Goal: Transaction & Acquisition: Purchase product/service

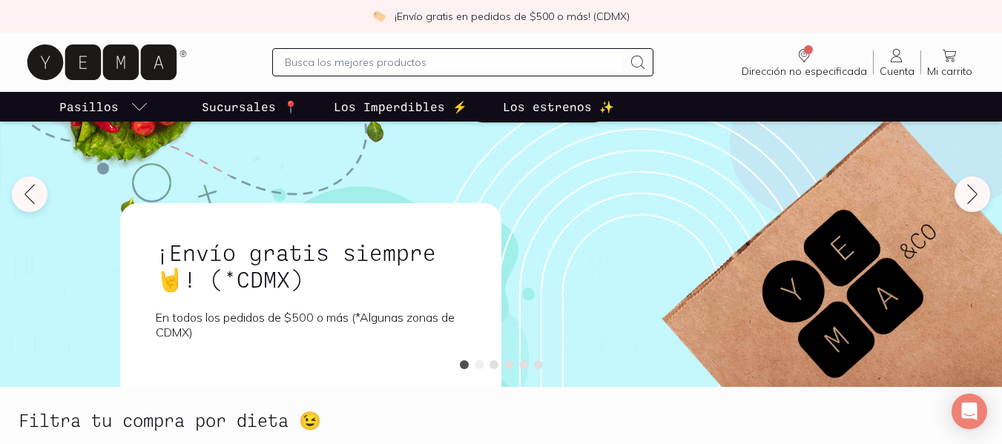
click at [481, 367] on button at bounding box center [479, 365] width 9 height 9
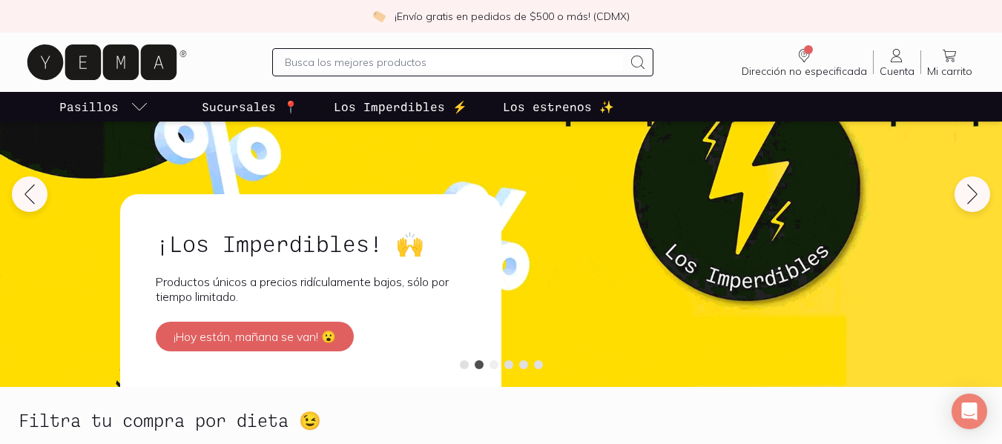
click at [494, 362] on button at bounding box center [494, 365] width 9 height 9
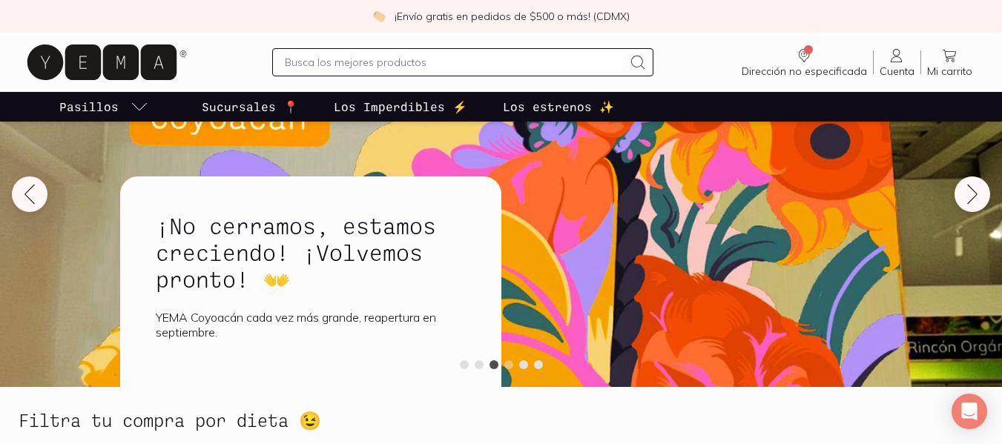
click at [508, 365] on button at bounding box center [508, 365] width 9 height 9
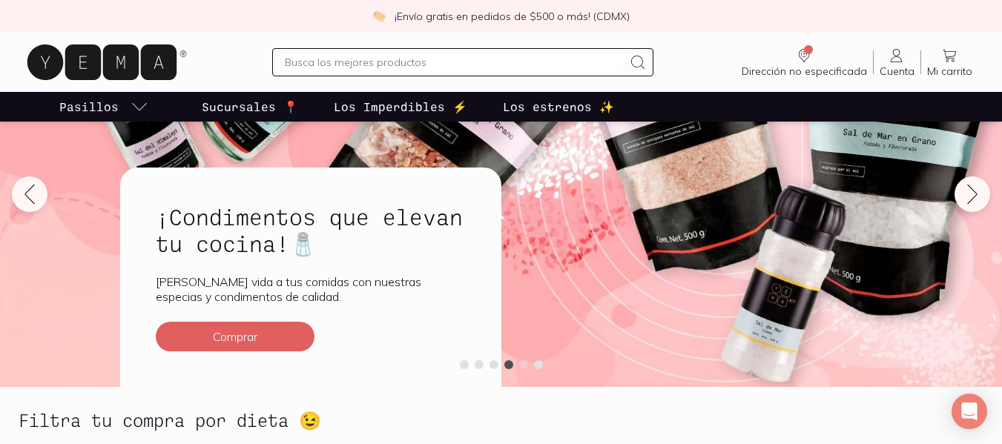
click at [521, 361] on button at bounding box center [523, 365] width 9 height 9
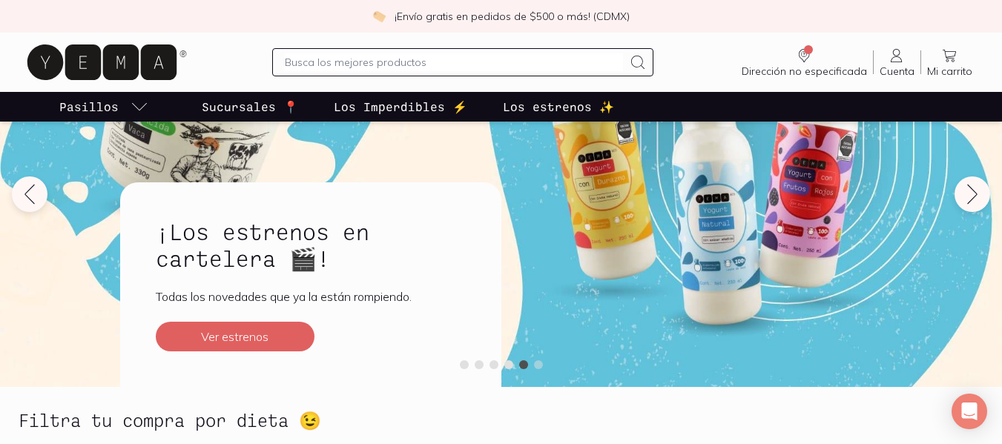
click at [541, 365] on button at bounding box center [538, 365] width 9 height 9
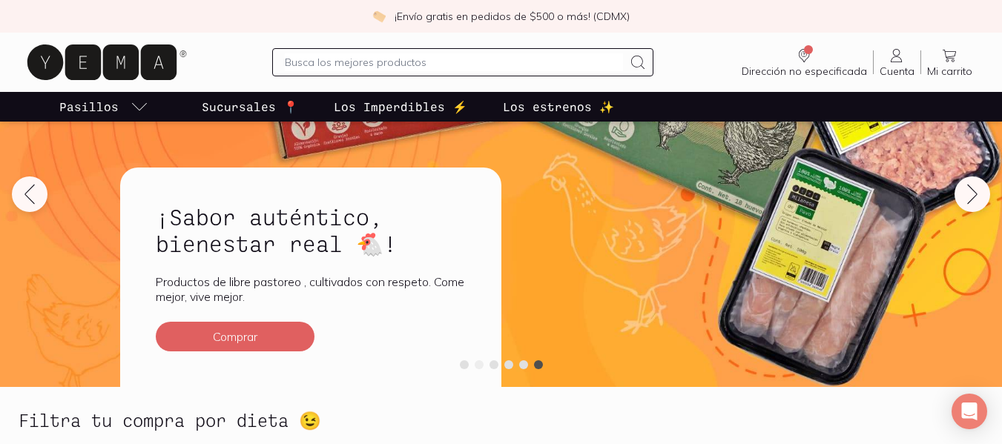
click at [477, 366] on button at bounding box center [479, 365] width 9 height 9
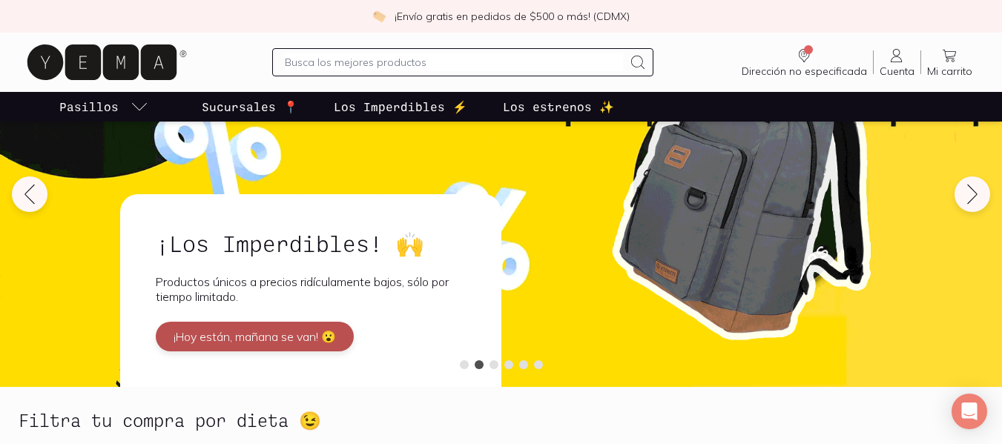
click at [308, 335] on button "¡Hoy están, mañana se van! 😮" at bounding box center [255, 337] width 198 height 30
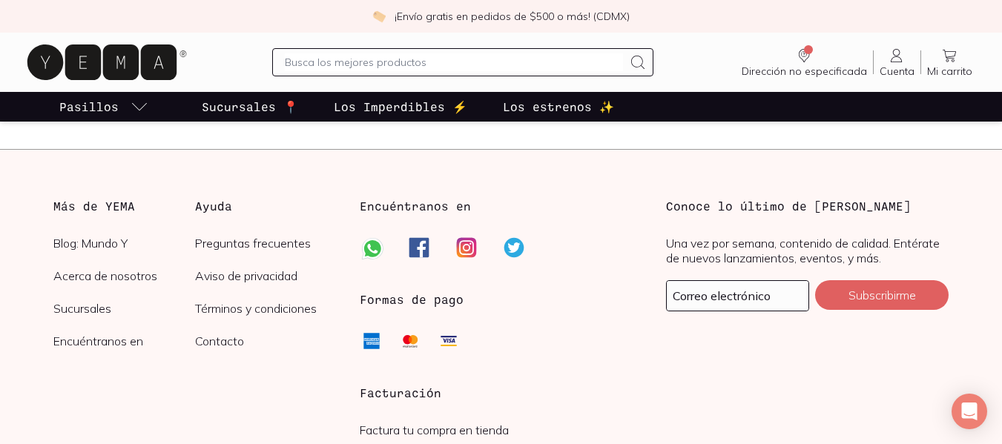
scroll to position [2186, 0]
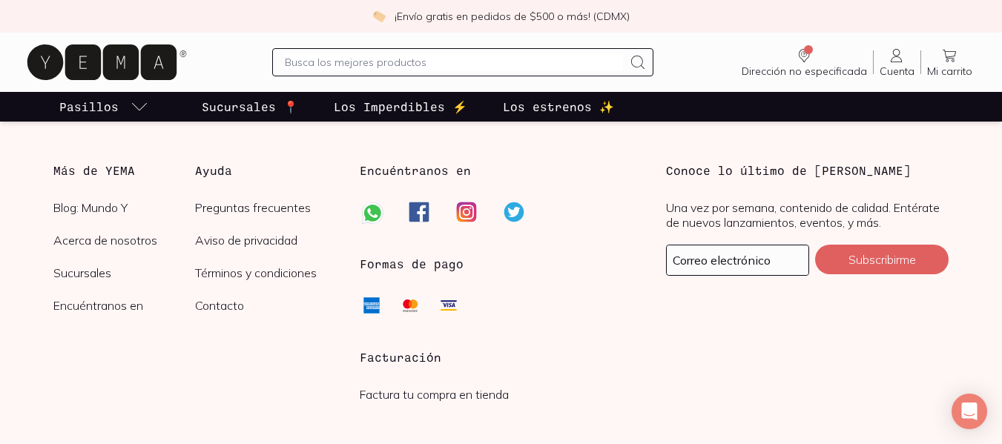
click at [893, 62] on icon at bounding box center [897, 56] width 18 height 18
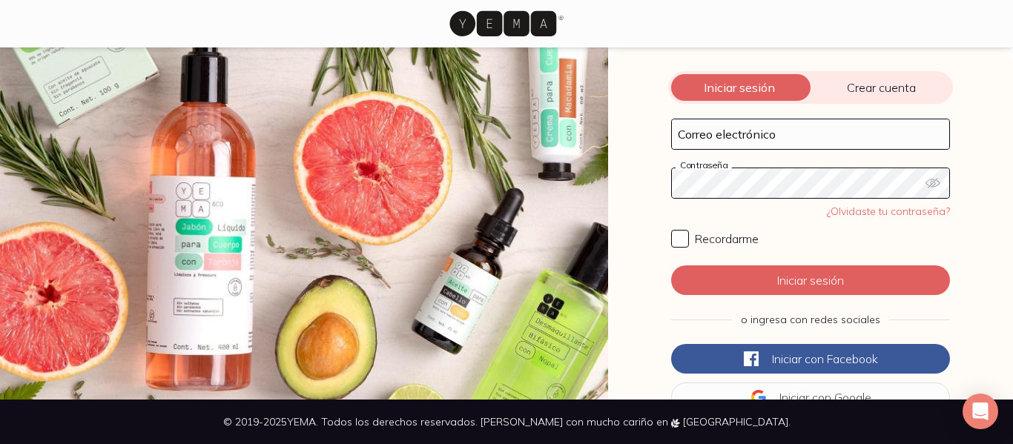
click at [875, 91] on span "Crear cuenta" at bounding box center [882, 87] width 142 height 15
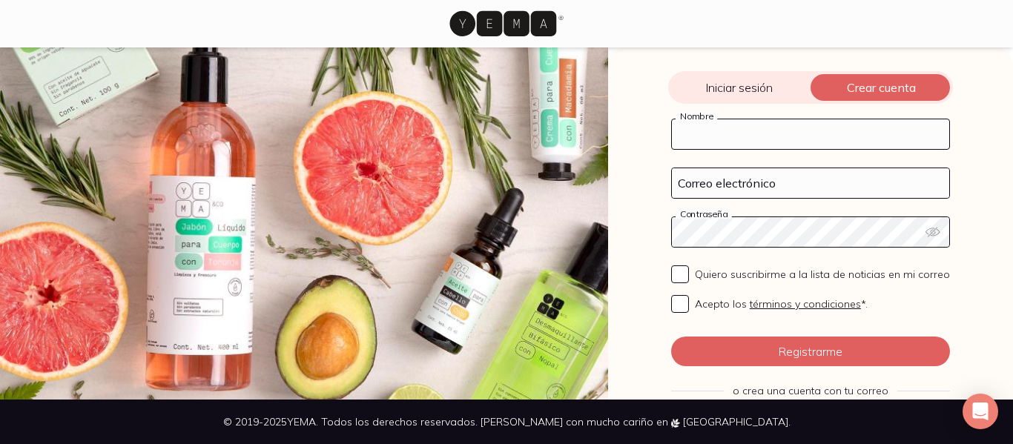
click at [760, 136] on input "Nombre" at bounding box center [810, 134] width 277 height 30
type input "[PERSON_NAME]"
click at [730, 198] on div "Correo electrónico" at bounding box center [810, 183] width 279 height 31
click at [729, 187] on input "Correo electrónico" at bounding box center [810, 183] width 277 height 30
type input "[EMAIL_ADDRESS][DOMAIN_NAME]"
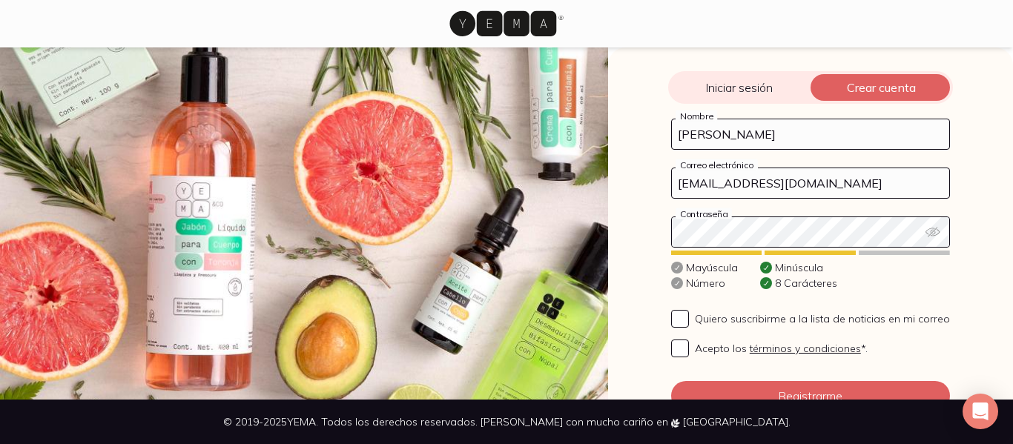
click at [671, 301] on div "Quiero suscribirme a la lista de noticias en mi correo Acepto los términos y co…" at bounding box center [810, 327] width 279 height 71
click at [675, 355] on input "Acepto los términos y condiciones *." at bounding box center [680, 349] width 18 height 18
checkbox input "true"
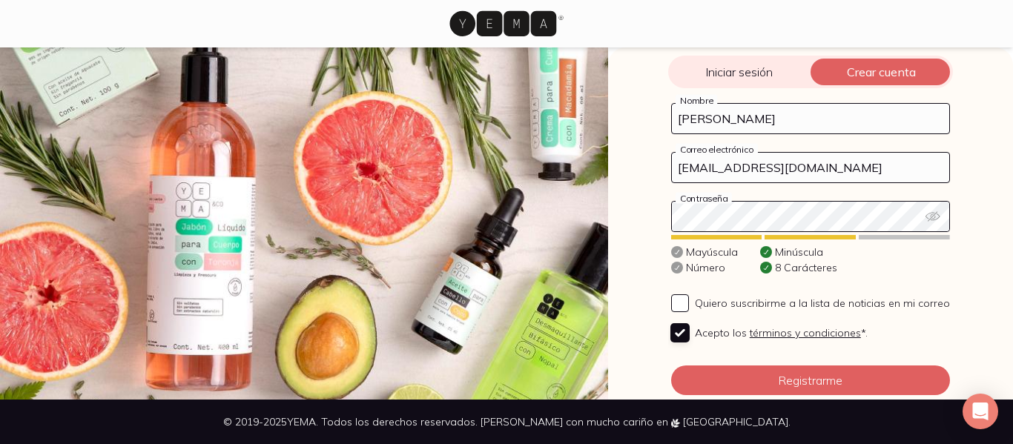
scroll to position [19, 0]
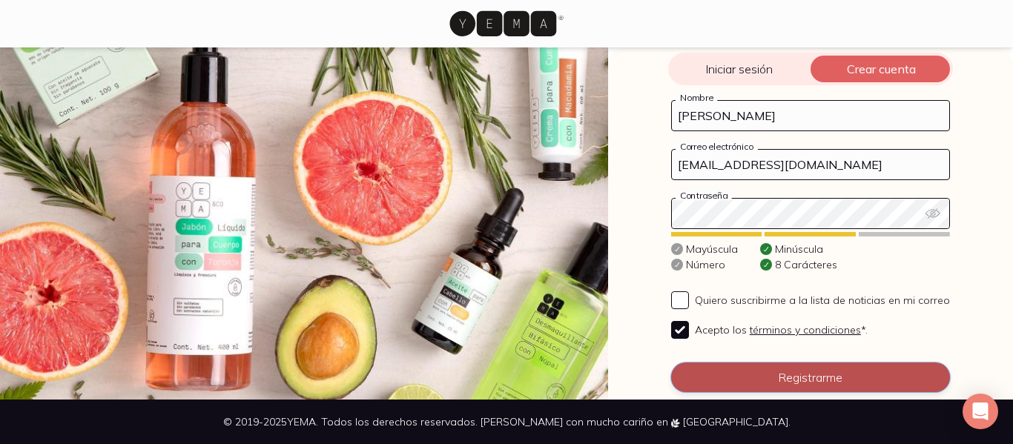
click at [727, 372] on button "Registrarme" at bounding box center [810, 378] width 279 height 30
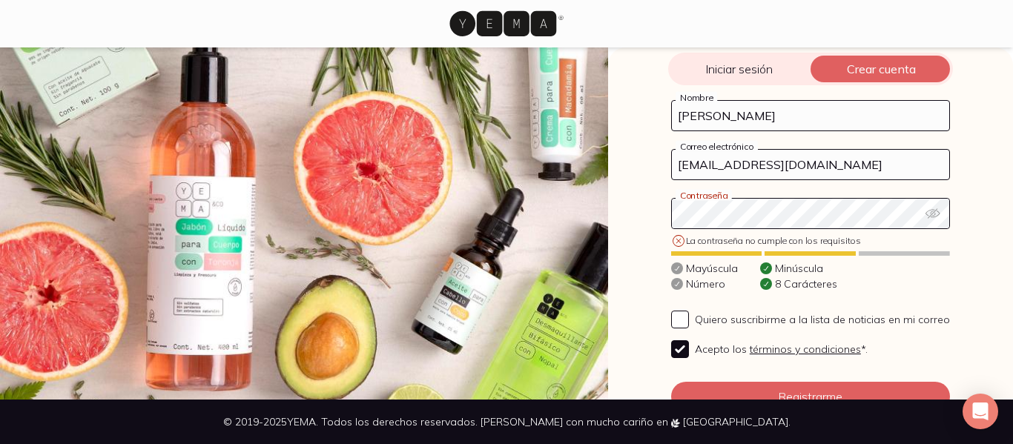
click at [649, 214] on div "Iniciar sesión Crear cuenta Correo electrónico Contraseña La contraseña no cump…" at bounding box center [810, 223] width 405 height 352
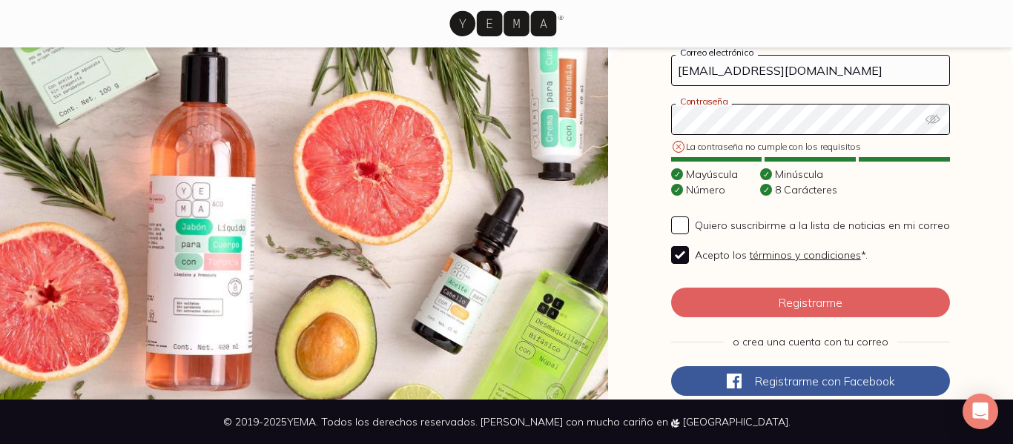
scroll to position [114, 0]
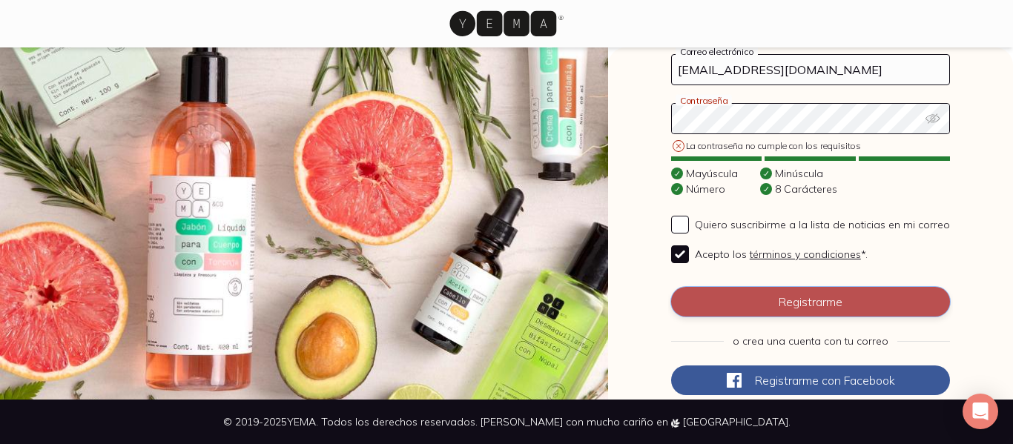
click at [826, 295] on button "Registrarme" at bounding box center [810, 302] width 279 height 30
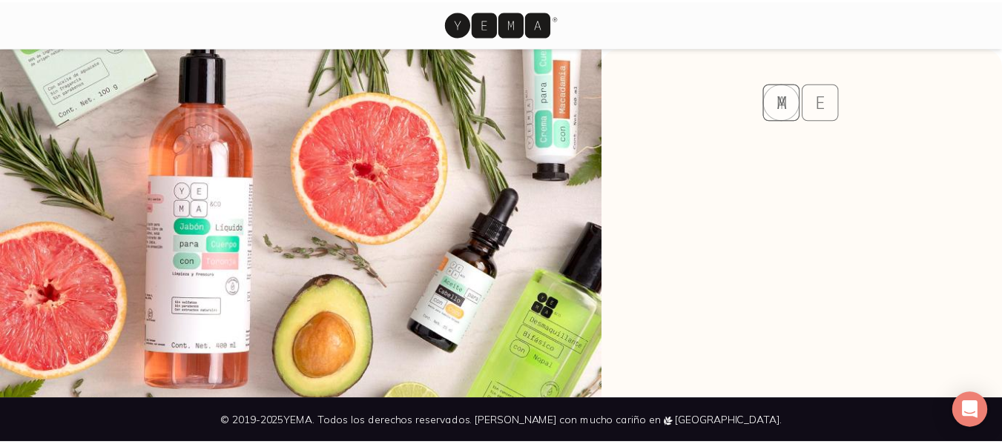
scroll to position [0, 0]
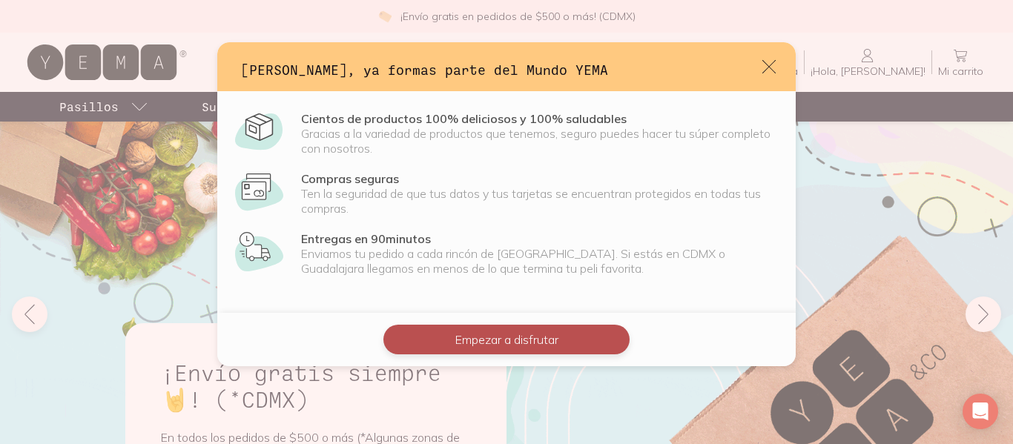
click at [568, 336] on button "Empezar a disfrutar" at bounding box center [507, 340] width 246 height 30
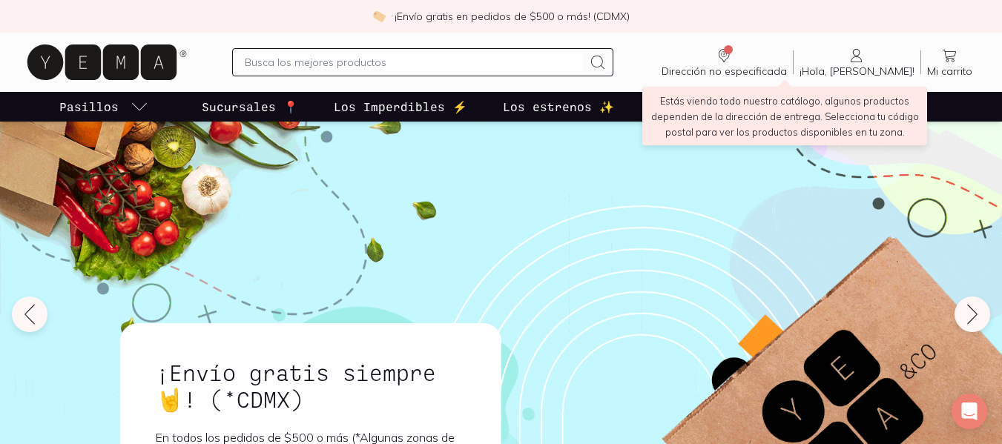
click at [733, 59] on icon "Dirección no especificada" at bounding box center [724, 56] width 18 height 18
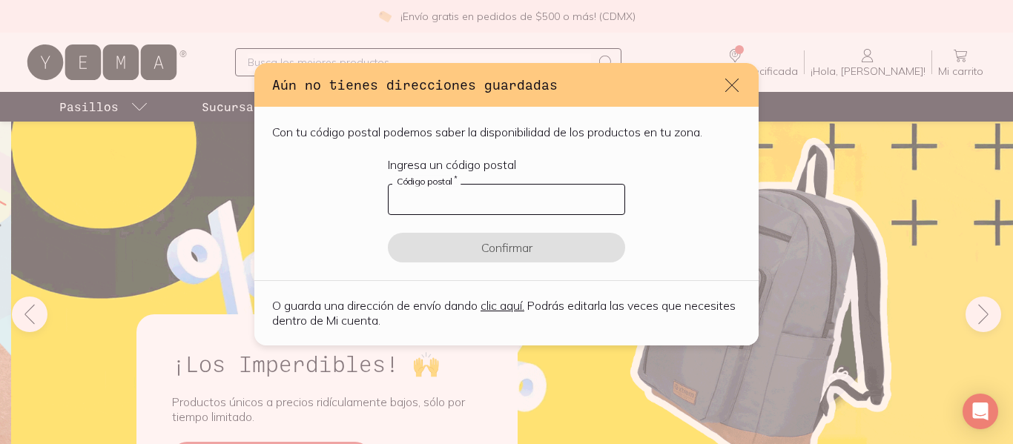
click at [564, 202] on input "default" at bounding box center [507, 200] width 236 height 30
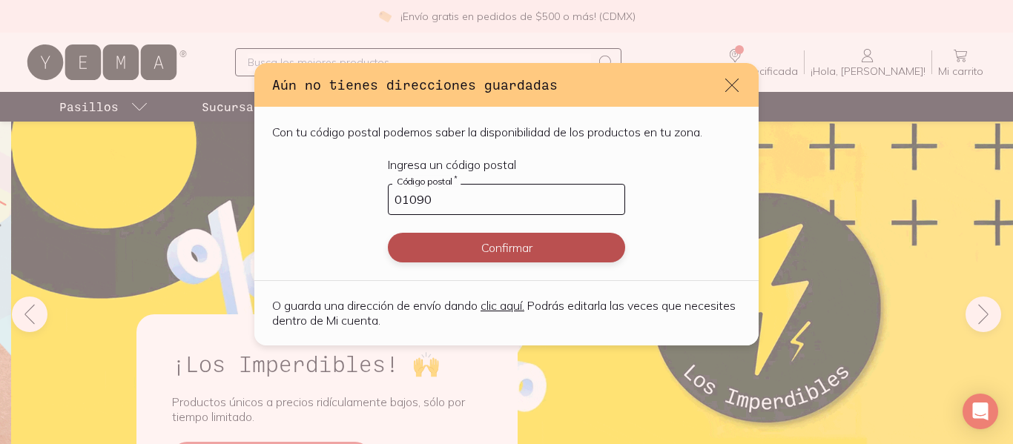
type input "01090"
click at [467, 257] on button "Confirmar" at bounding box center [506, 248] width 237 height 30
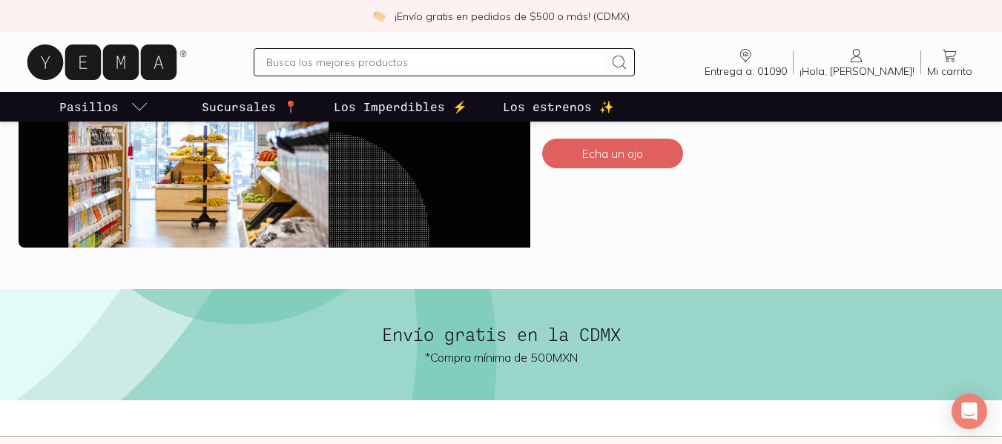
scroll to position [3373, 0]
click at [392, 63] on input "text" at bounding box center [435, 62] width 339 height 18
type input "cafe"
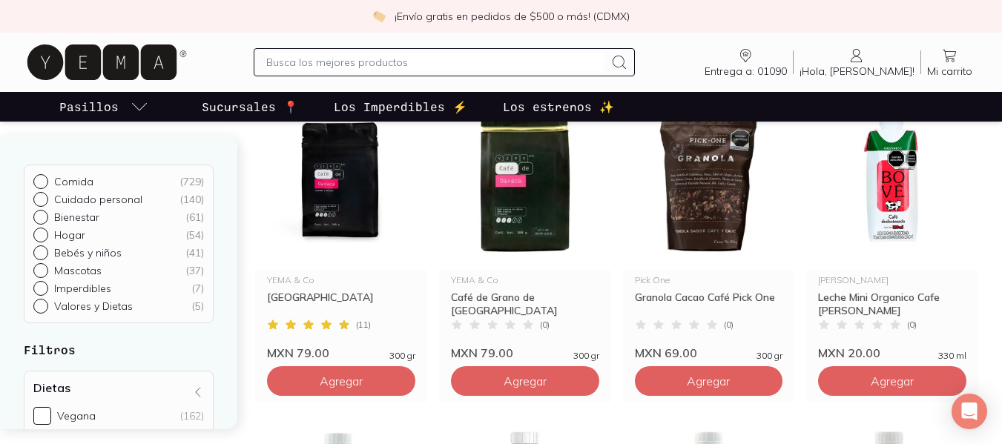
scroll to position [1175, 0]
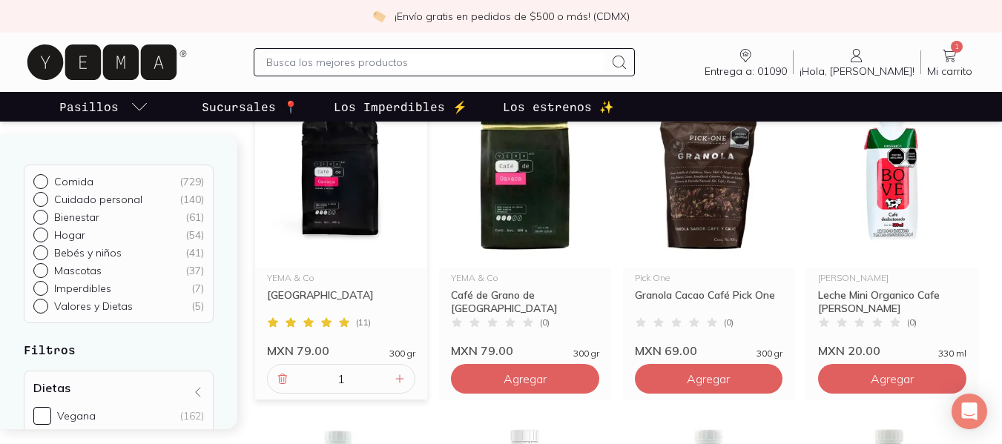
click at [385, 62] on input "text" at bounding box center [435, 62] width 339 height 18
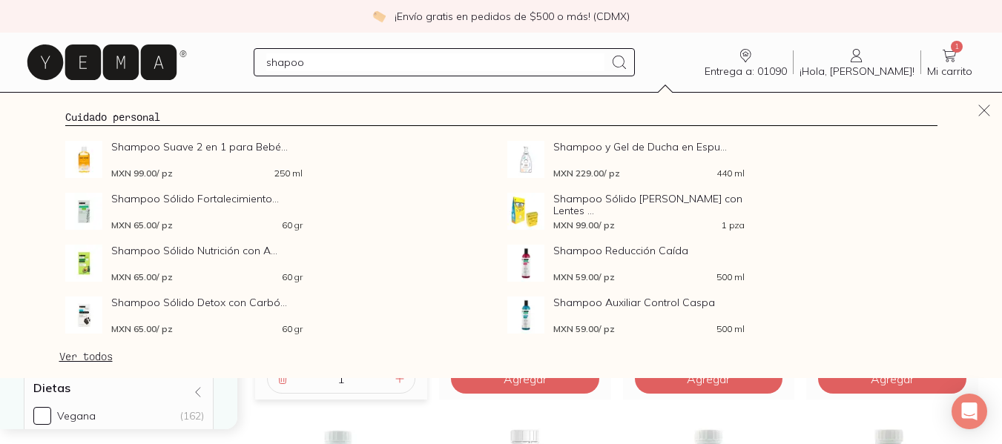
type input "shampoo"
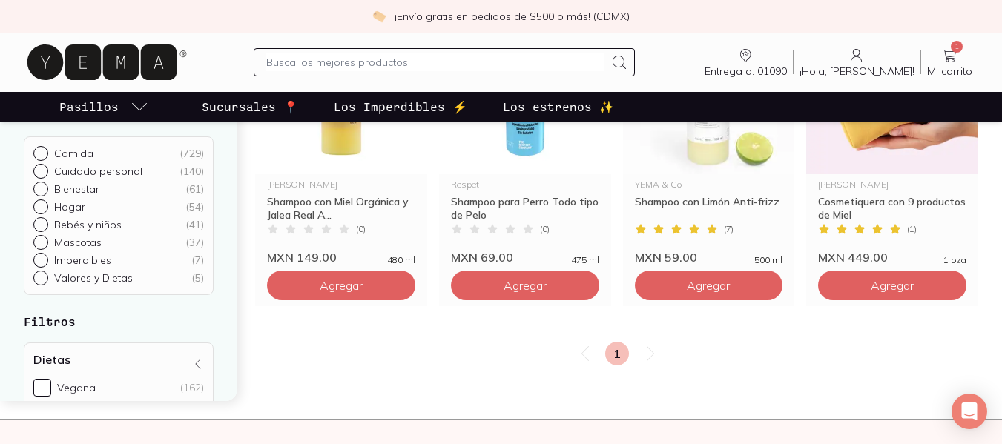
scroll to position [1269, 0]
click at [642, 353] on icon at bounding box center [651, 353] width 18 height 18
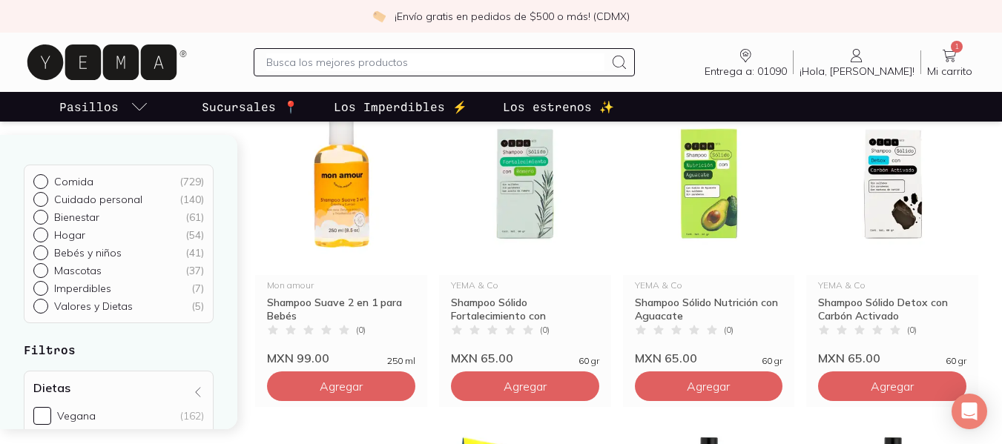
scroll to position [189, 0]
click at [530, 203] on img at bounding box center [525, 183] width 172 height 183
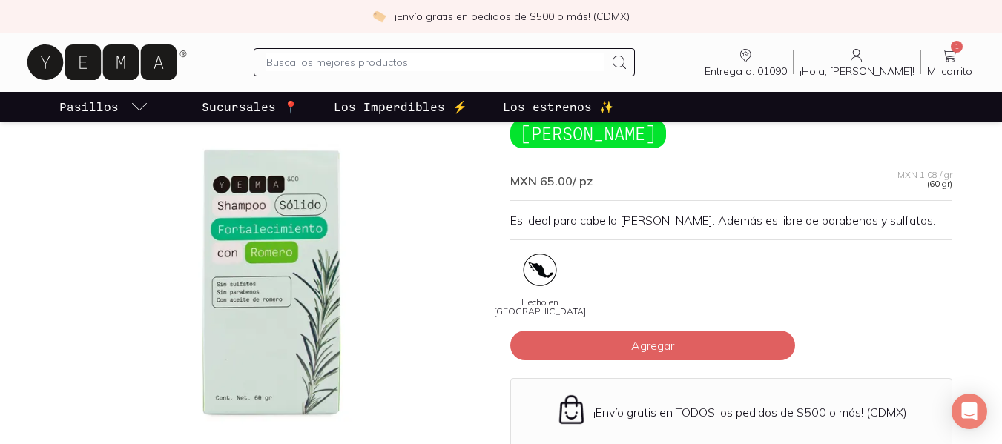
scroll to position [111, 0]
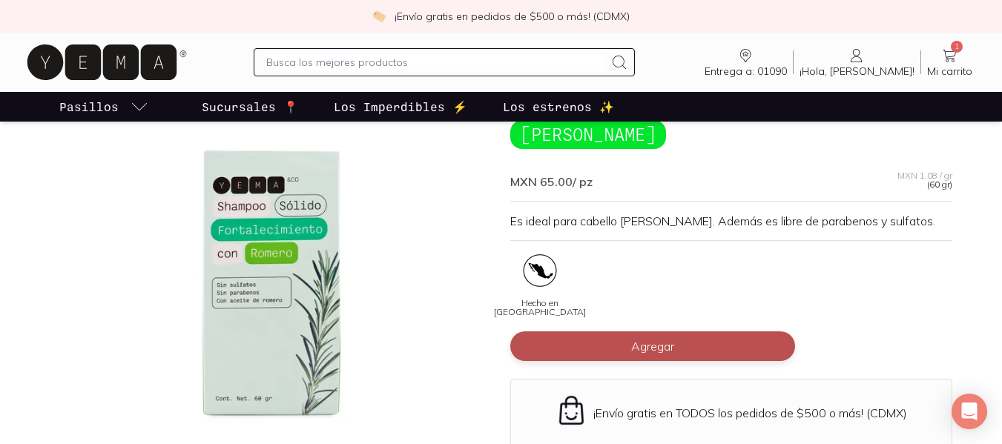
click at [542, 342] on button "Agregar" at bounding box center [652, 347] width 285 height 30
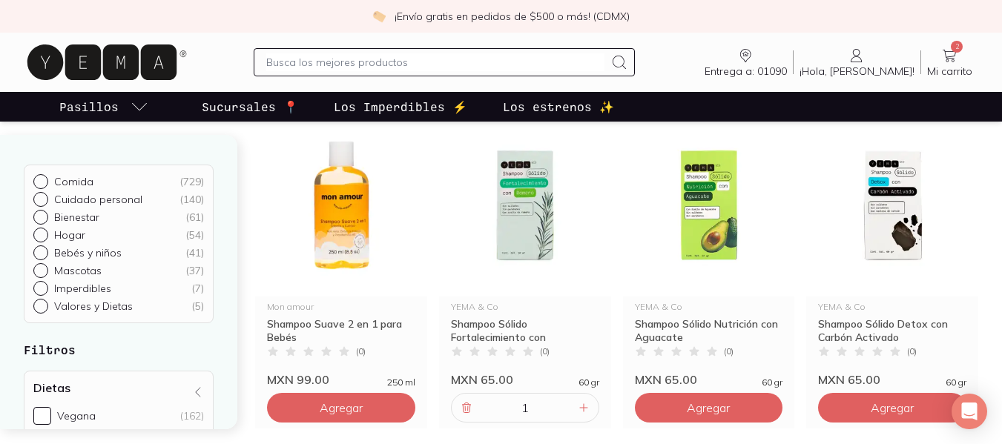
scroll to position [166, 0]
click at [719, 201] on img at bounding box center [709, 206] width 172 height 183
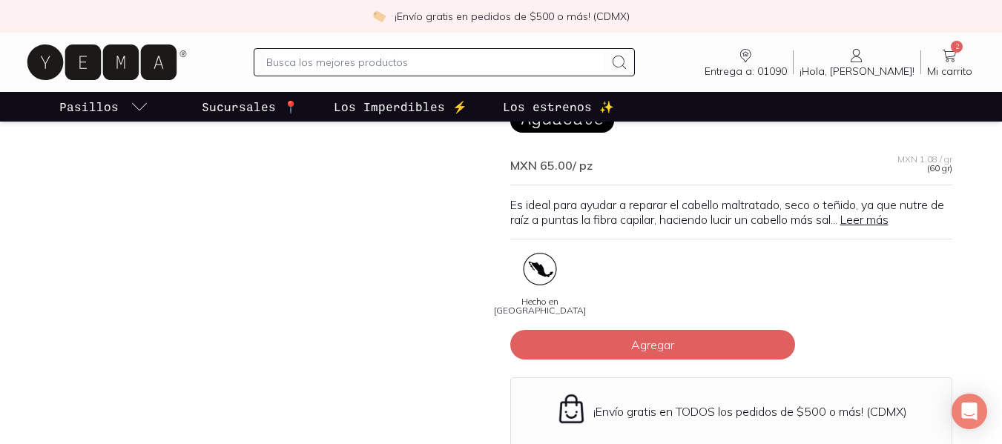
scroll to position [128, 0]
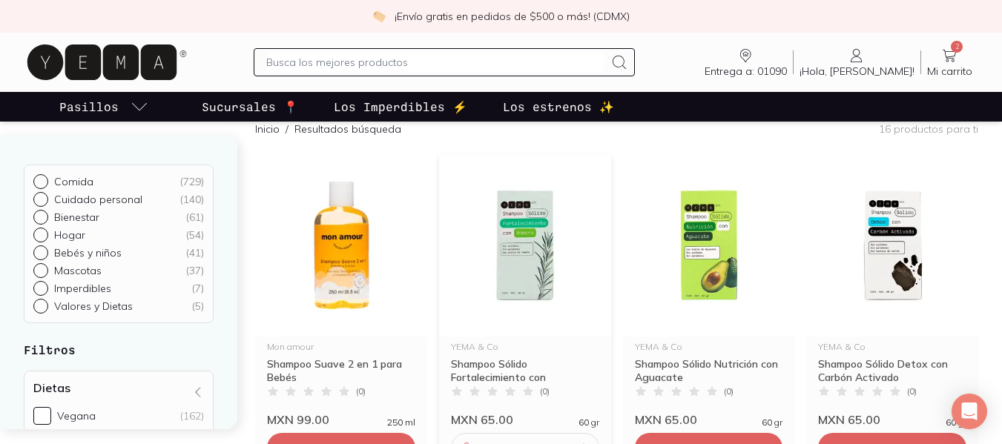
scroll to position [131, 0]
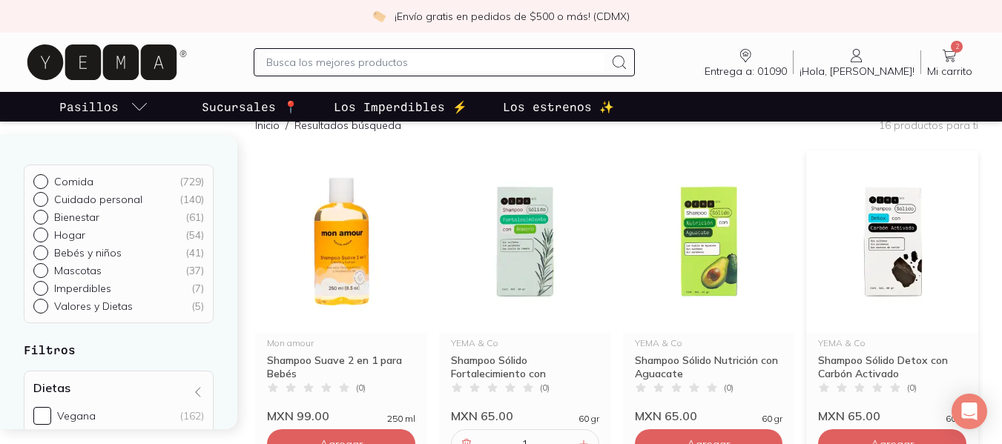
click at [901, 253] on img at bounding box center [892, 242] width 172 height 183
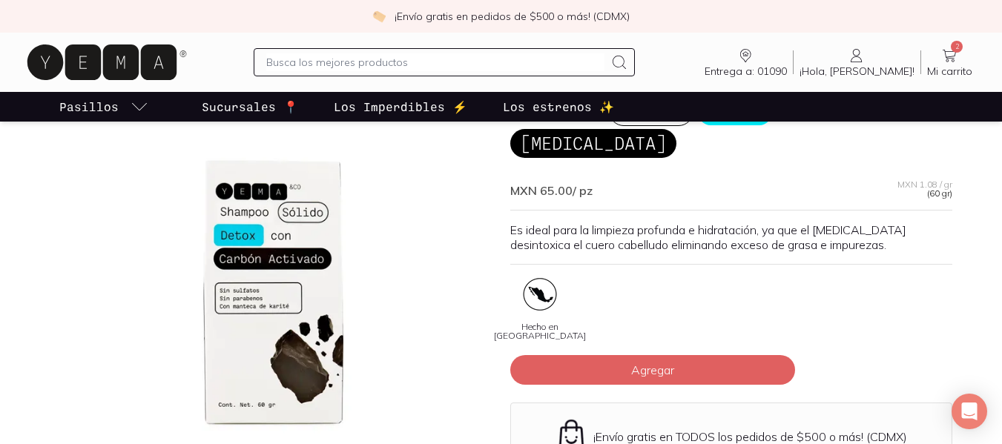
scroll to position [105, 0]
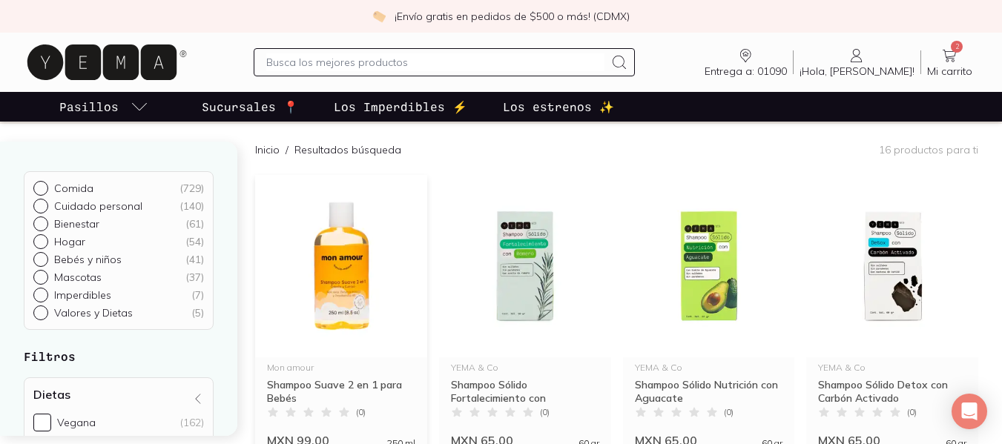
scroll to position [105, 0]
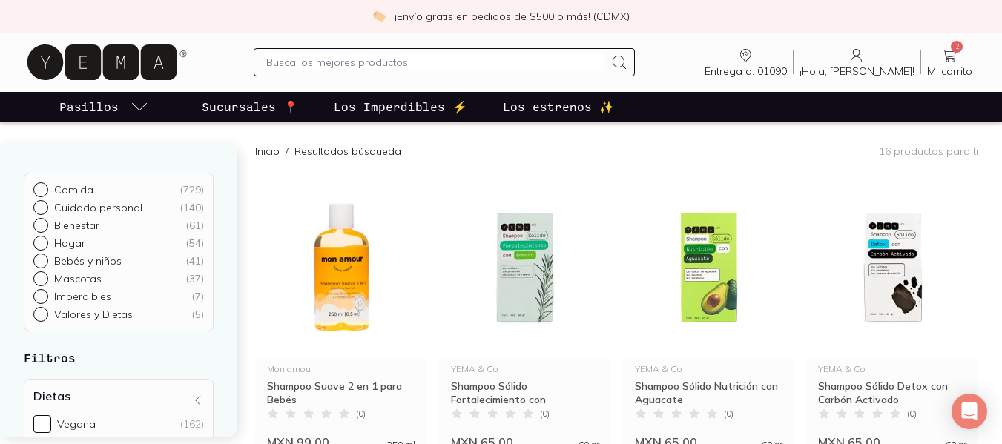
click at [407, 56] on input "text" at bounding box center [435, 62] width 339 height 18
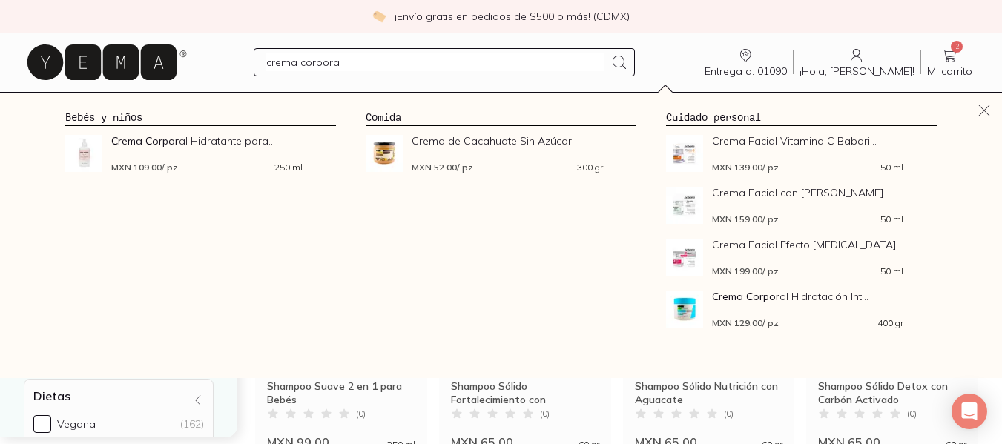
type input "crema corporal"
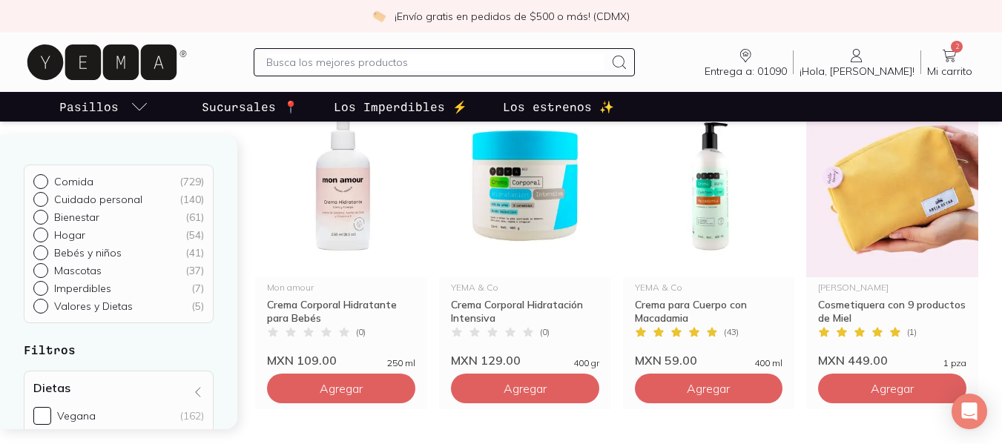
scroll to position [187, 0]
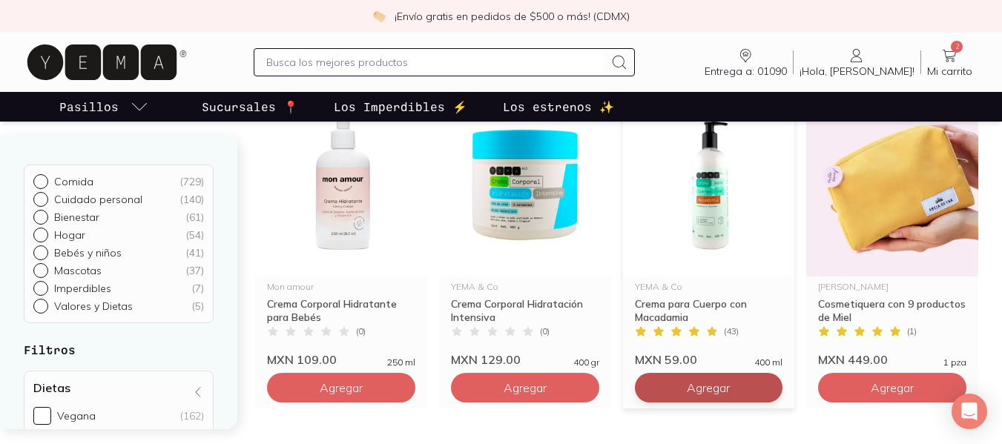
click at [363, 388] on span "Agregar" at bounding box center [341, 388] width 43 height 15
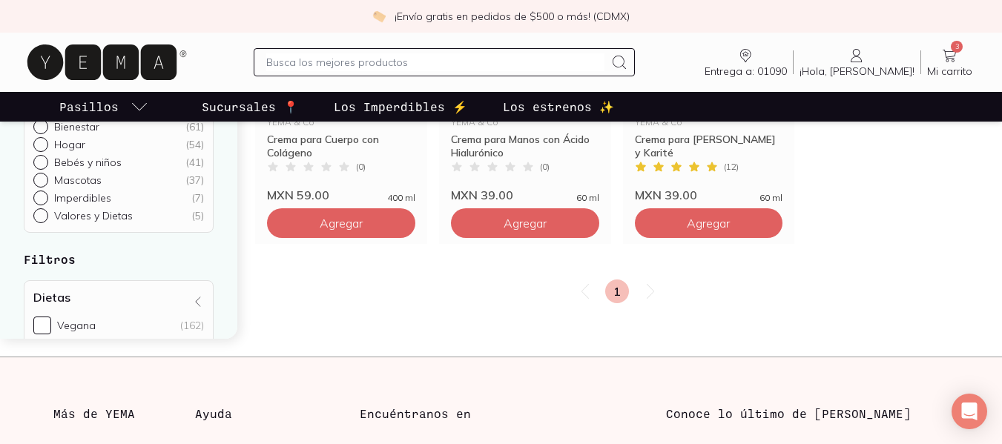
scroll to position [679, 0]
click at [573, 55] on input "text" at bounding box center [435, 62] width 339 height 18
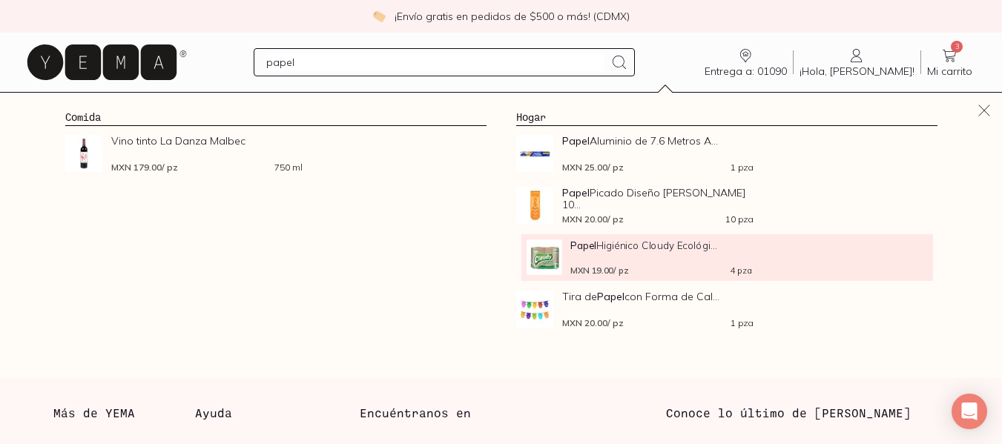
type input "papel"
click at [619, 246] on span "Papel Higiénico Cloudy Ecológi..." at bounding box center [662, 245] width 182 height 11
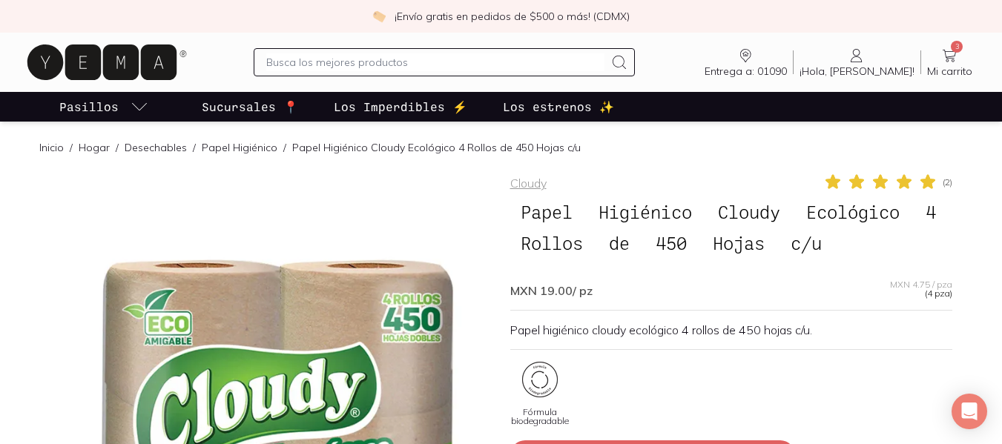
click at [547, 306] on div "Cloudy ( 2 ) Papel Higiénico Cloudy Ecológico 4 Rollos de 450 Hojas c/u MXN 19.…" at bounding box center [731, 432] width 442 height 519
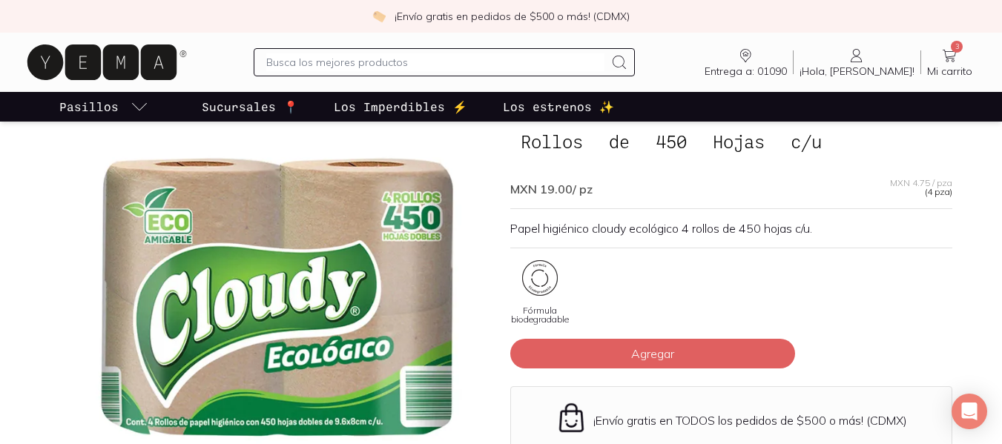
scroll to position [111, 0]
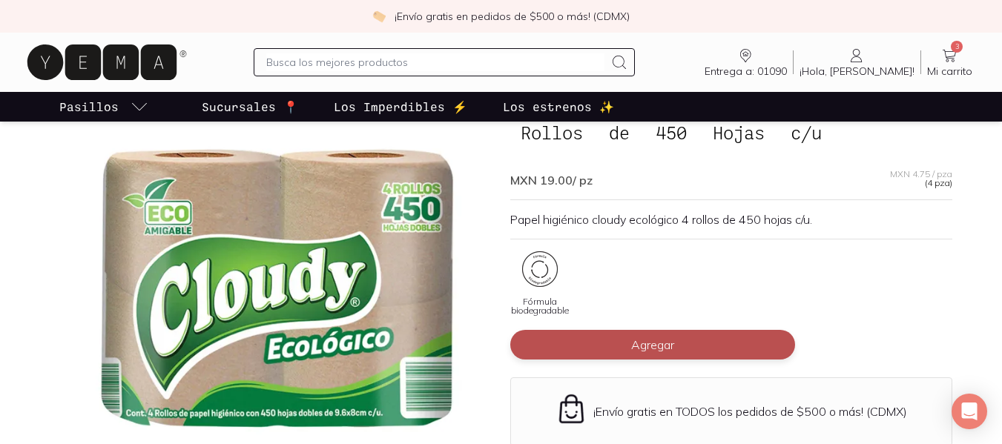
click at [585, 343] on button "Agregar" at bounding box center [652, 345] width 285 height 30
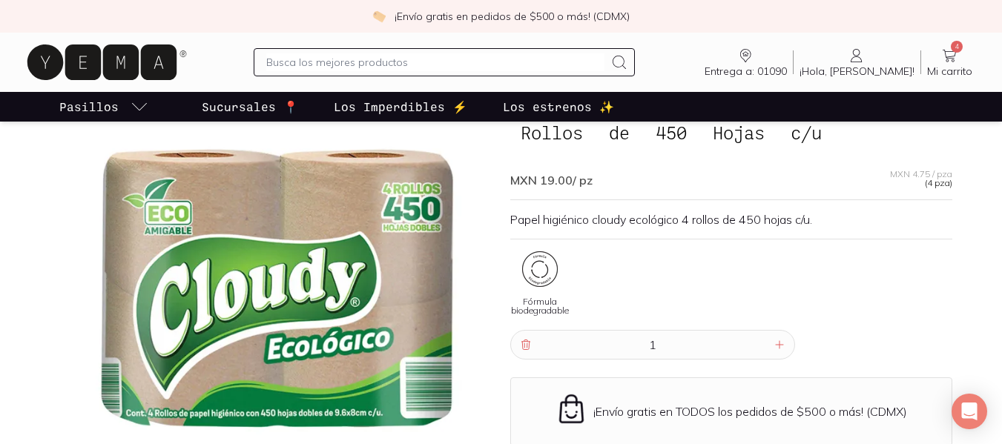
click at [513, 68] on input "text" at bounding box center [435, 62] width 339 height 18
type input "mantequilla"
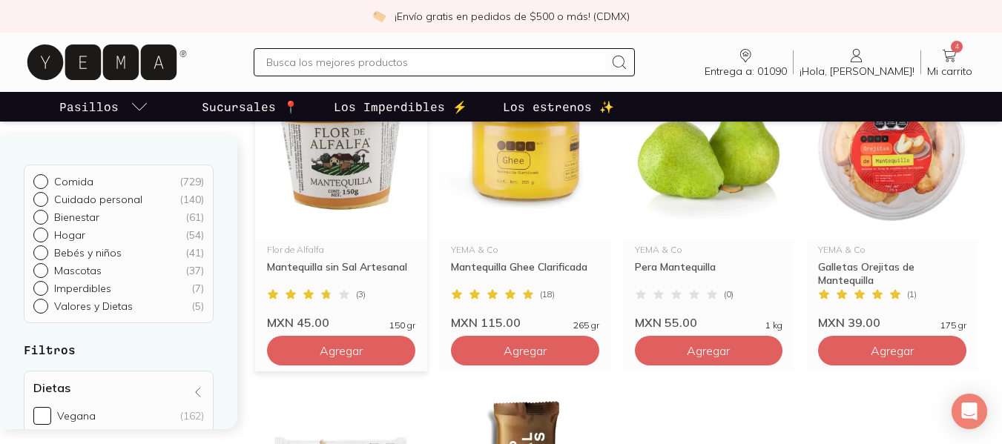
scroll to position [225, 0]
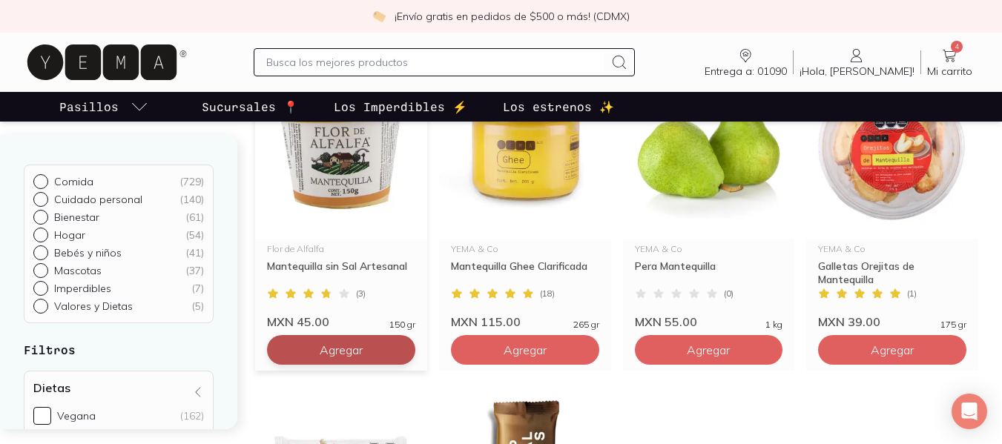
click at [329, 345] on span "Agregar" at bounding box center [341, 350] width 43 height 15
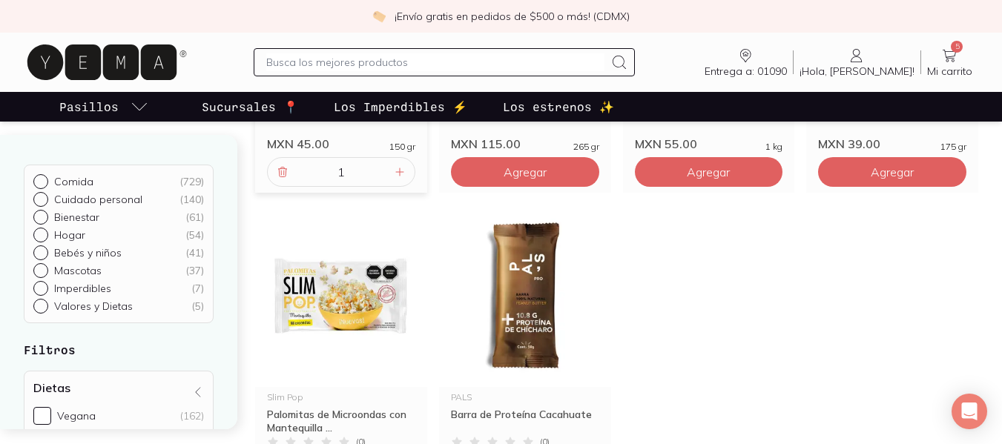
scroll to position [404, 0]
click at [361, 67] on input "text" at bounding box center [435, 62] width 339 height 18
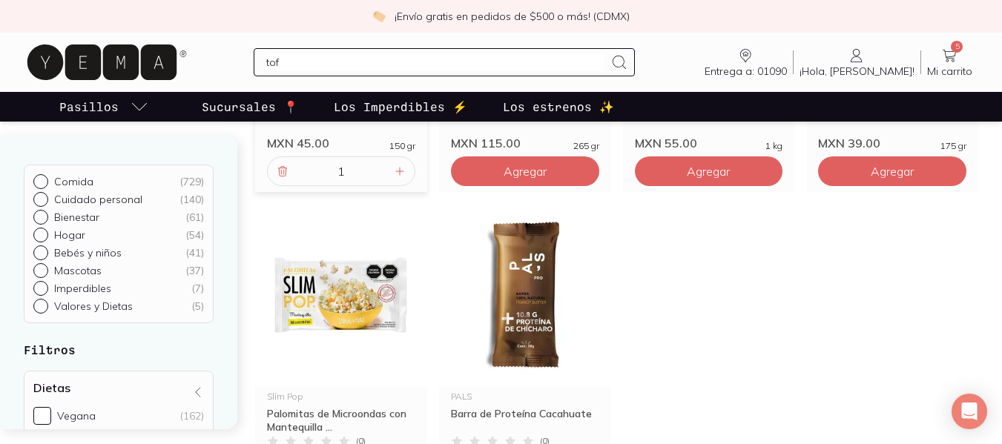
type input "tofu"
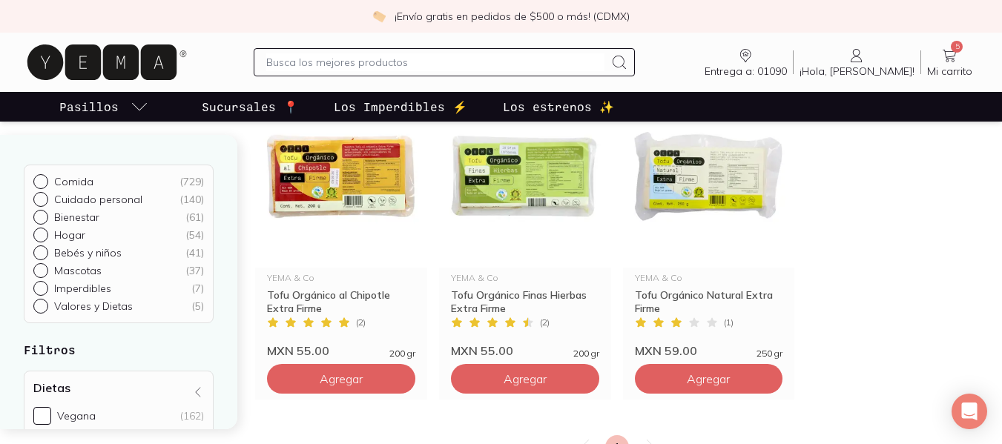
scroll to position [199, 0]
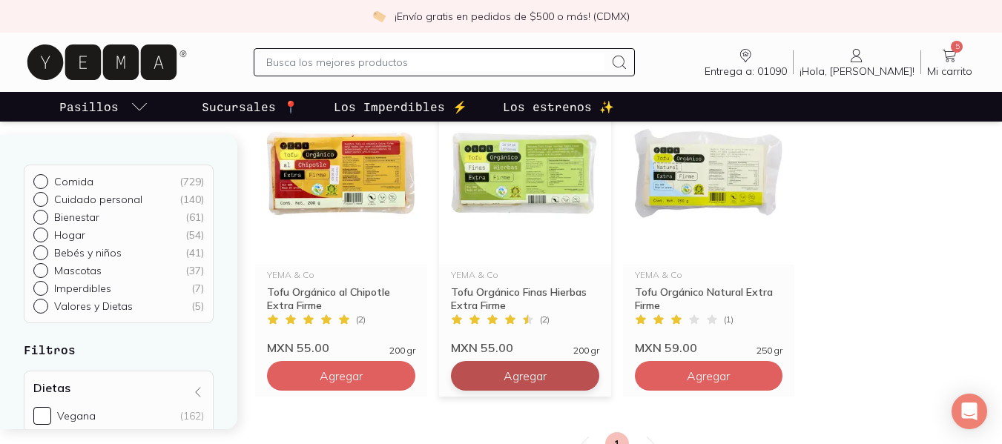
click at [363, 374] on span "Agregar" at bounding box center [341, 376] width 43 height 15
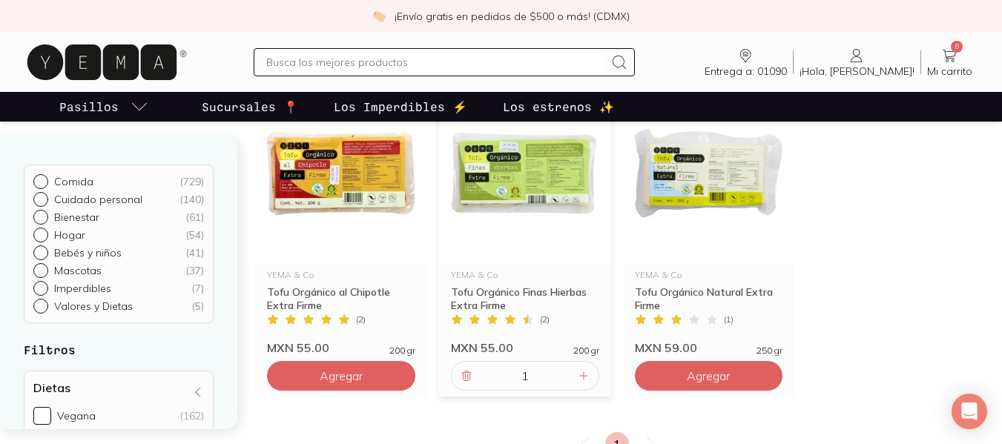
click at [370, 56] on input "text" at bounding box center [435, 62] width 339 height 18
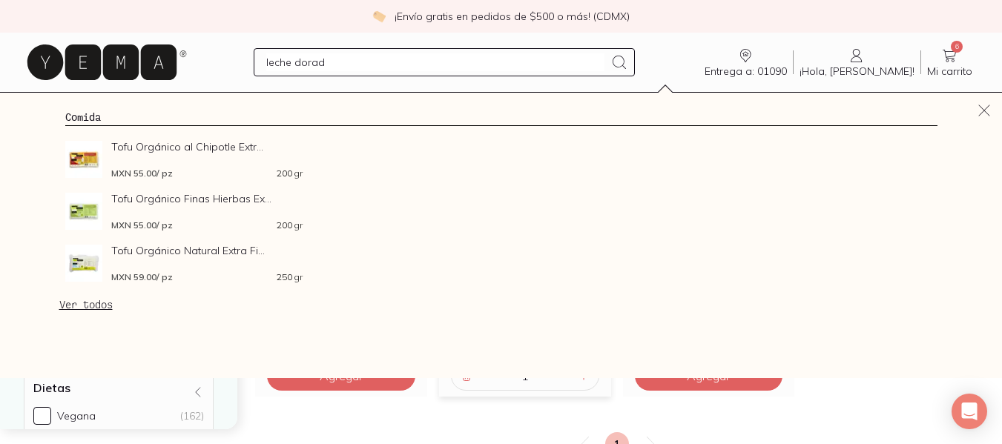
type input "leche dorada"
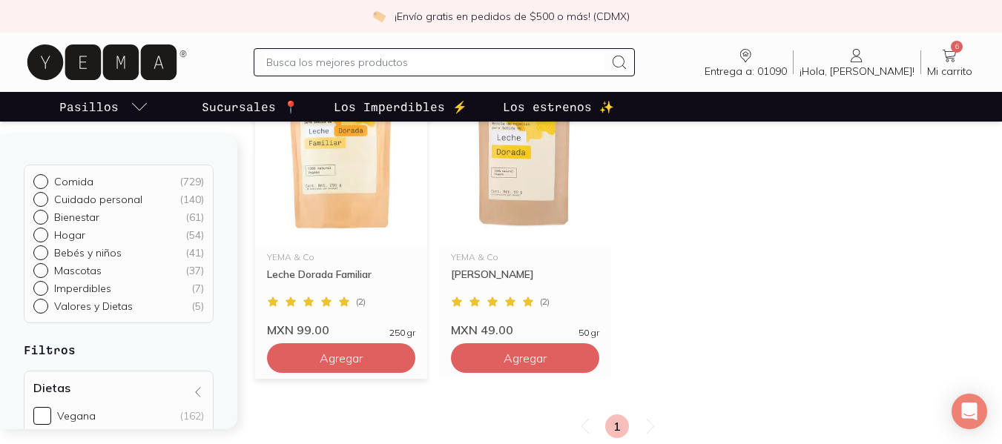
scroll to position [217, 0]
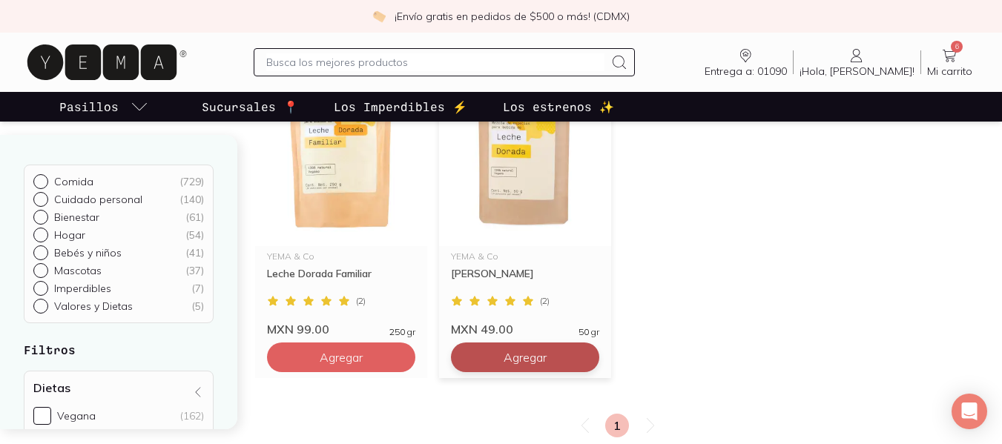
click at [415, 362] on button "Agregar" at bounding box center [341, 358] width 148 height 30
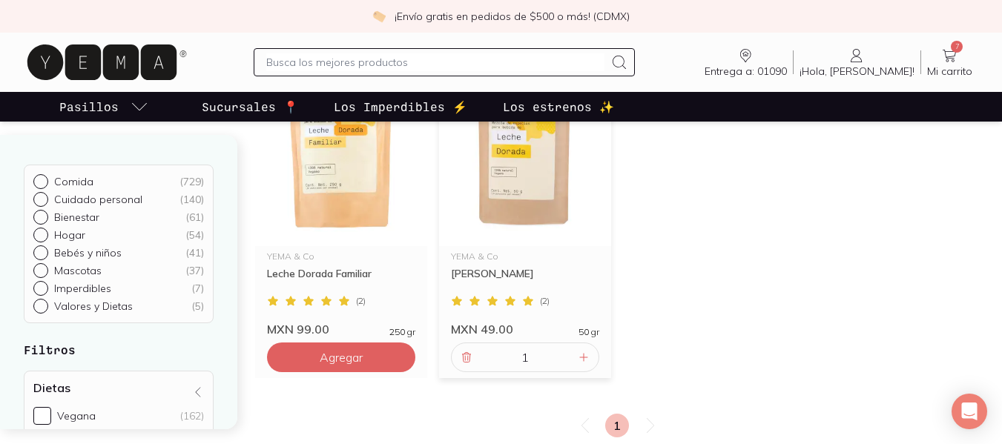
click at [522, 62] on input "text" at bounding box center [435, 62] width 339 height 18
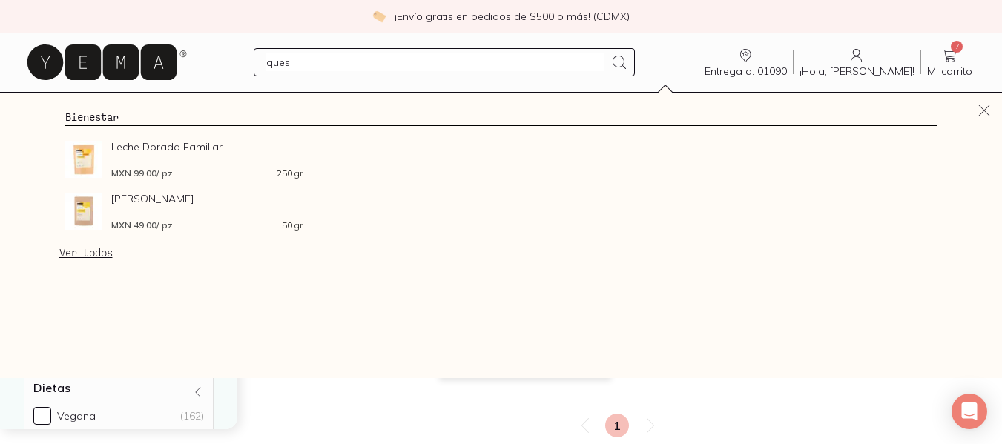
type input "queso"
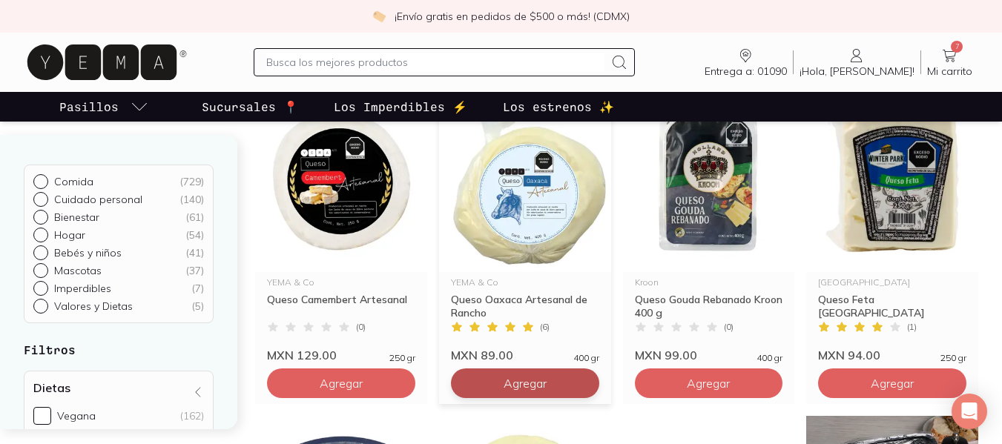
scroll to position [519, 0]
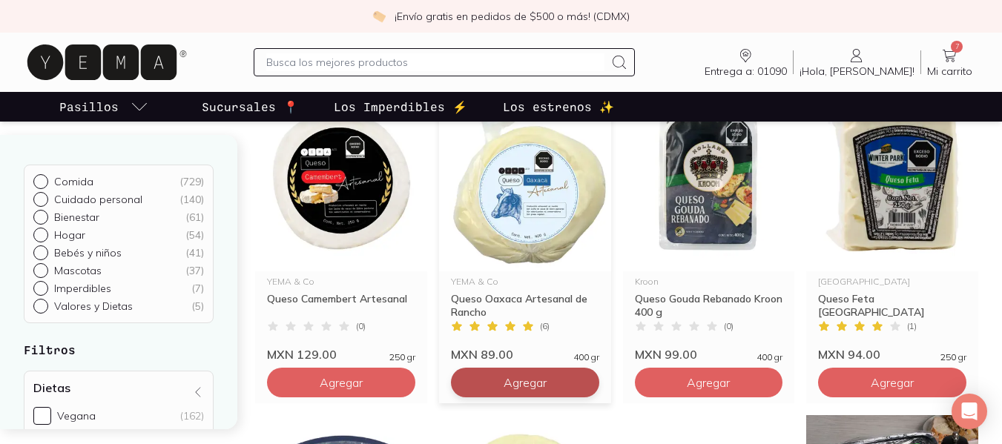
click at [363, 64] on span "Agregar" at bounding box center [341, 56] width 43 height 15
click at [384, 62] on input "text" at bounding box center [435, 62] width 339 height 18
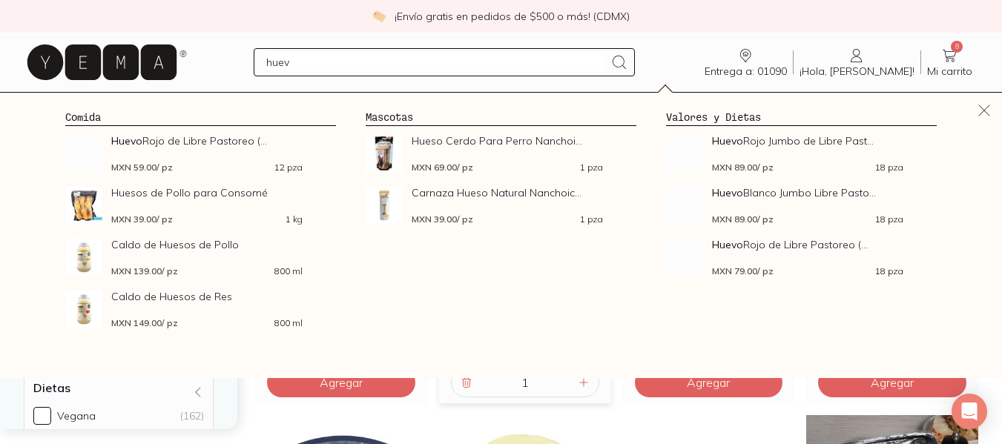
type input "huevo"
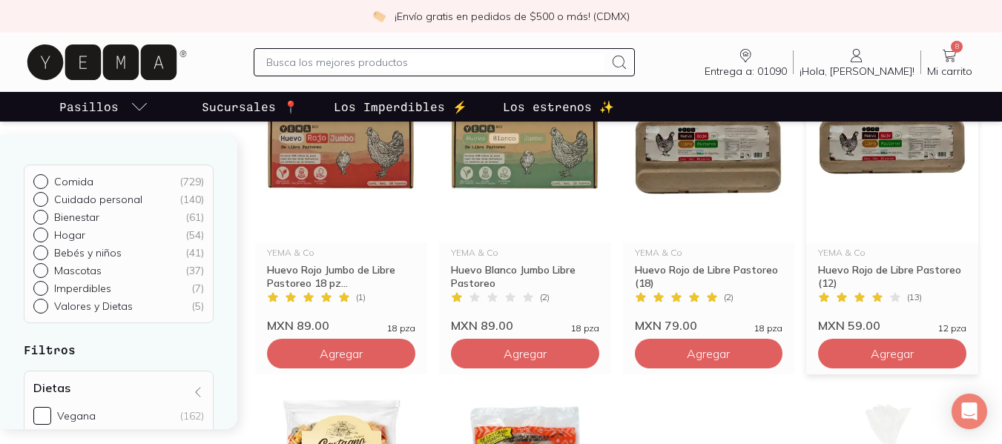
scroll to position [220, 0]
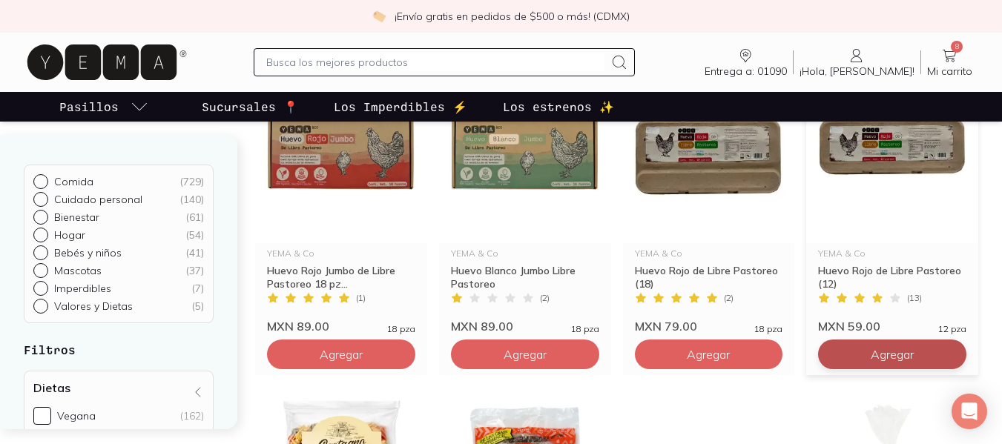
click at [363, 360] on span "Agregar" at bounding box center [341, 354] width 43 height 15
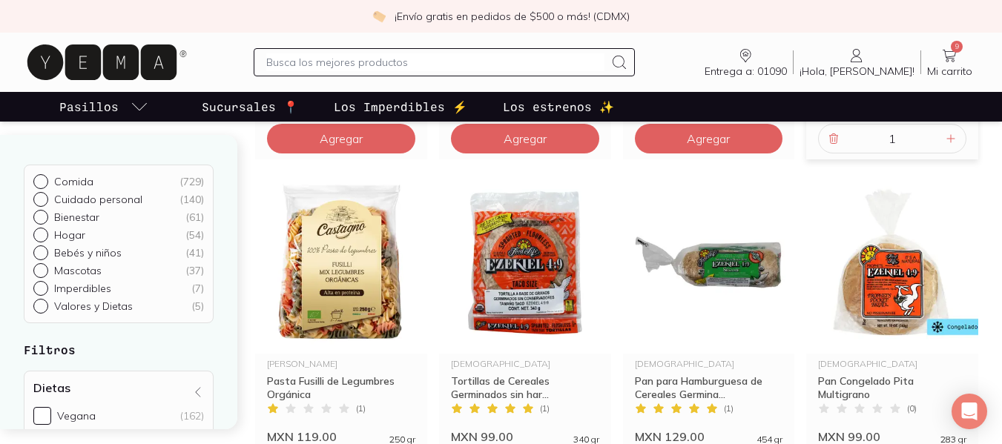
click at [514, 60] on input "text" at bounding box center [435, 62] width 339 height 18
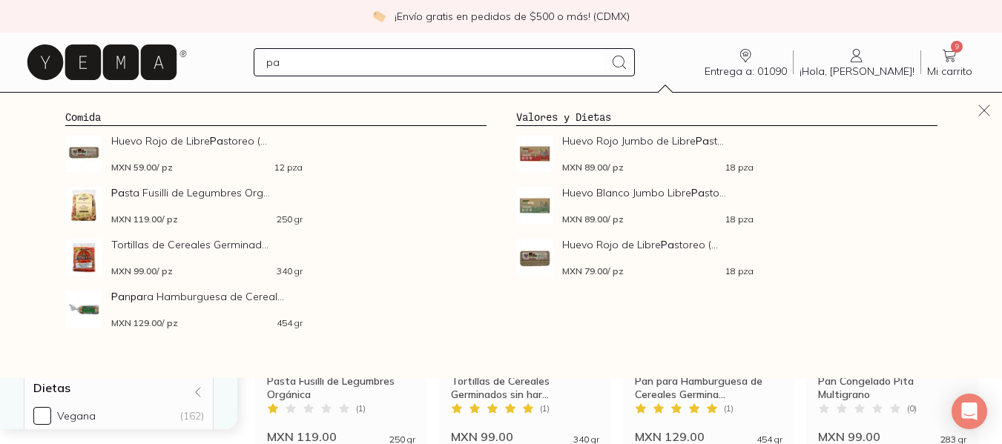
type input "pan"
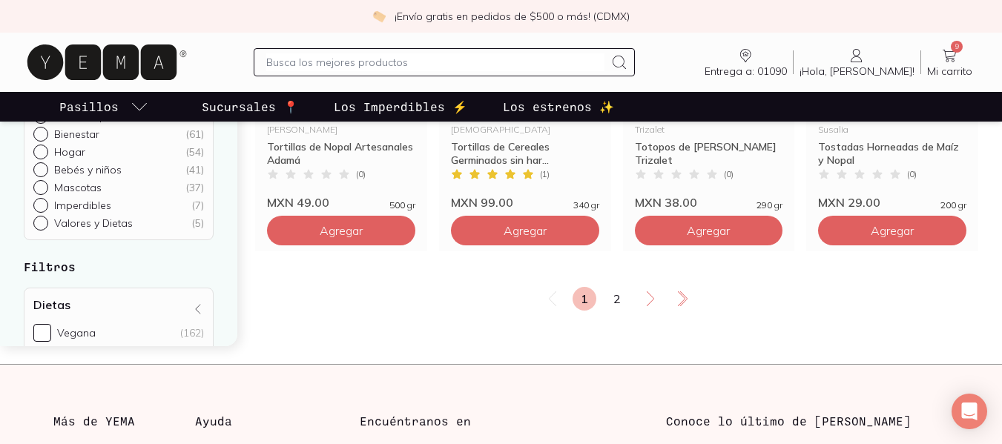
scroll to position [1986, 0]
click at [614, 286] on link "2" at bounding box center [617, 298] width 24 height 24
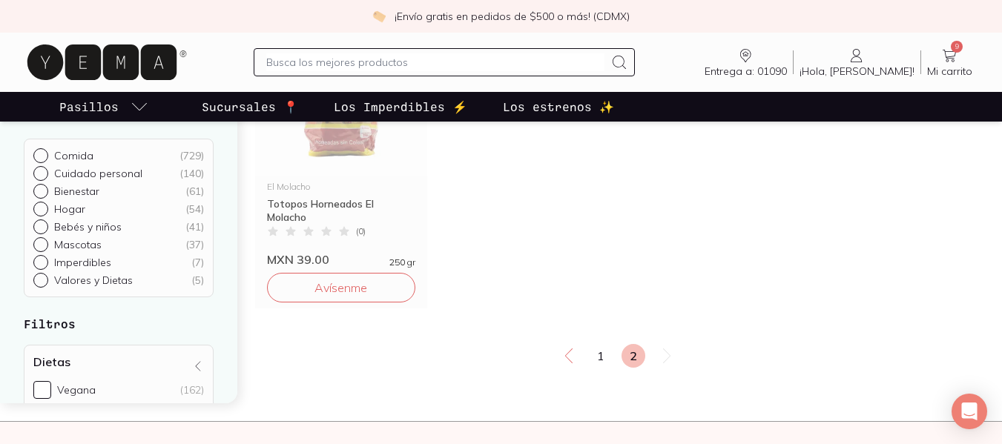
scroll to position [938, 0]
click at [383, 61] on input "text" at bounding box center [435, 62] width 339 height 18
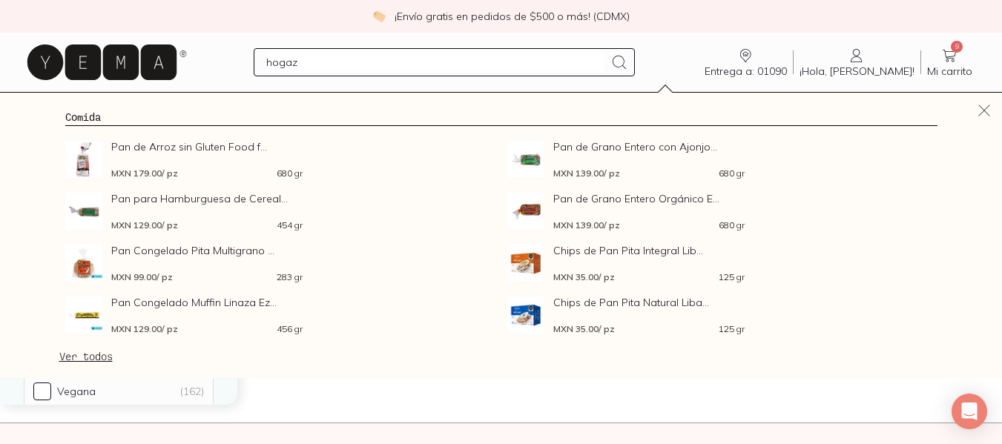
type input "hogaza"
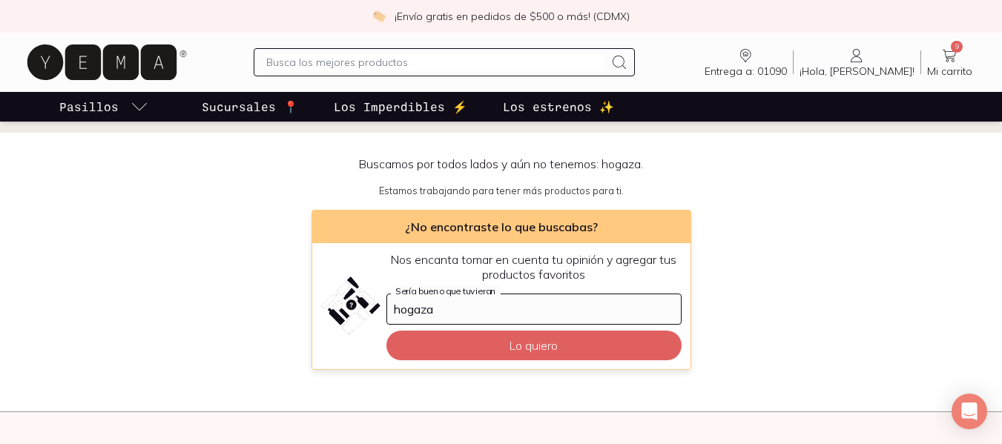
scroll to position [98, 0]
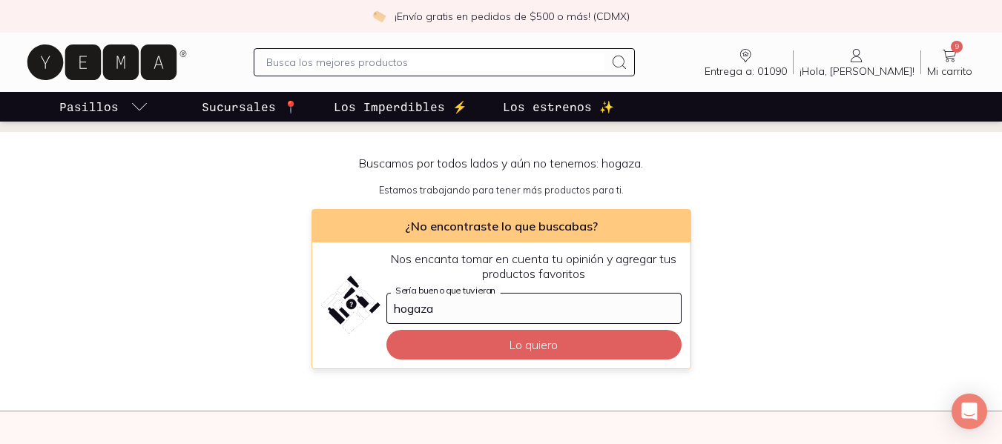
click at [496, 310] on input "hogaza" at bounding box center [534, 309] width 294 height 30
click at [243, 329] on div "Buscamos por todos lados y aún no tenemos: hogaza . Estamos trabajando para ten…" at bounding box center [501, 263] width 1002 height 214
click at [953, 53] on icon at bounding box center [950, 56] width 18 height 18
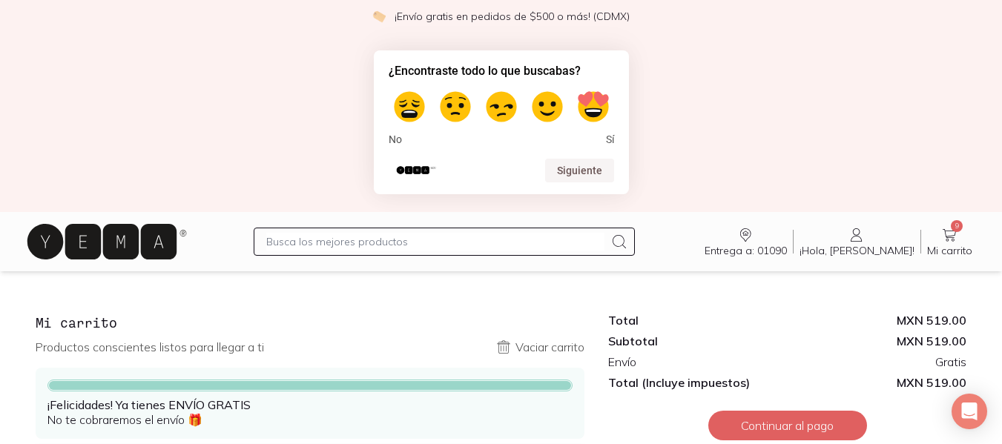
click at [438, 245] on input "text" at bounding box center [435, 242] width 339 height 18
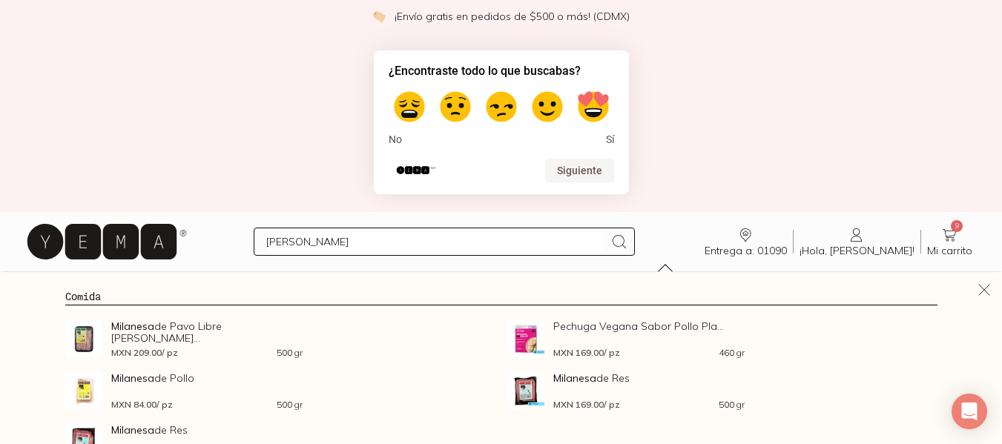
type input "milanesa"
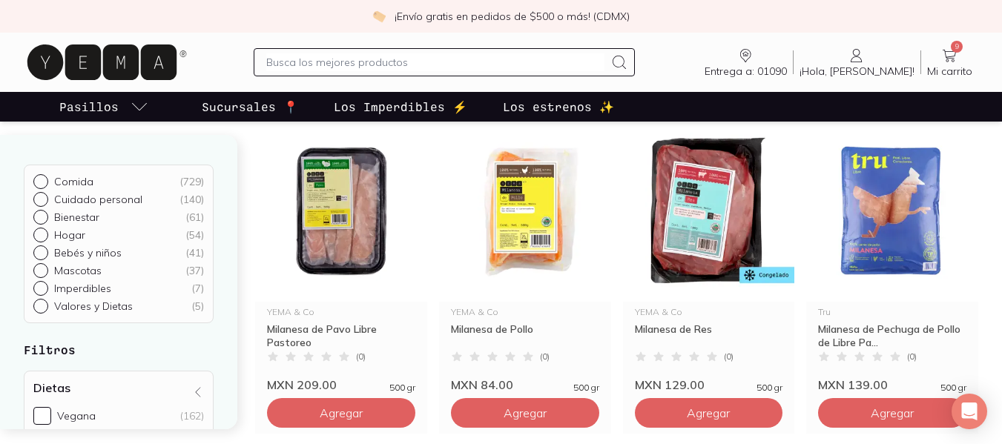
scroll to position [162, 0]
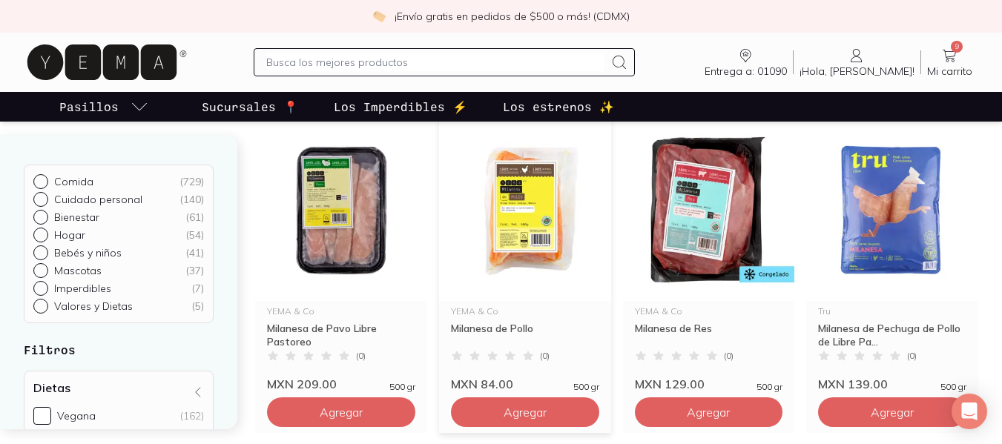
click at [536, 207] on img at bounding box center [525, 210] width 172 height 183
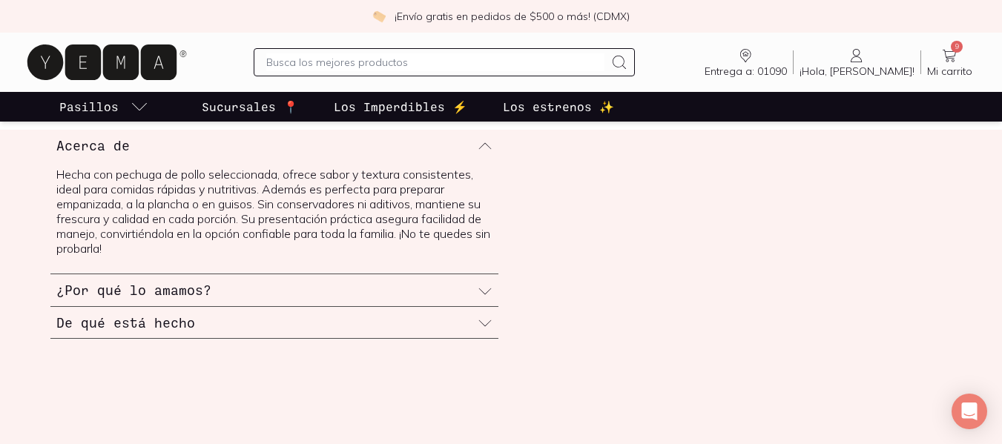
scroll to position [575, 0]
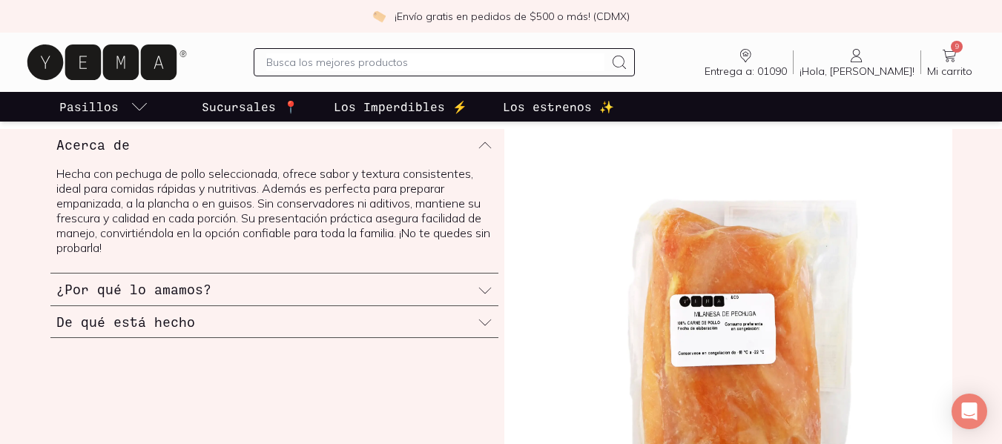
click at [479, 292] on icon at bounding box center [485, 290] width 15 height 15
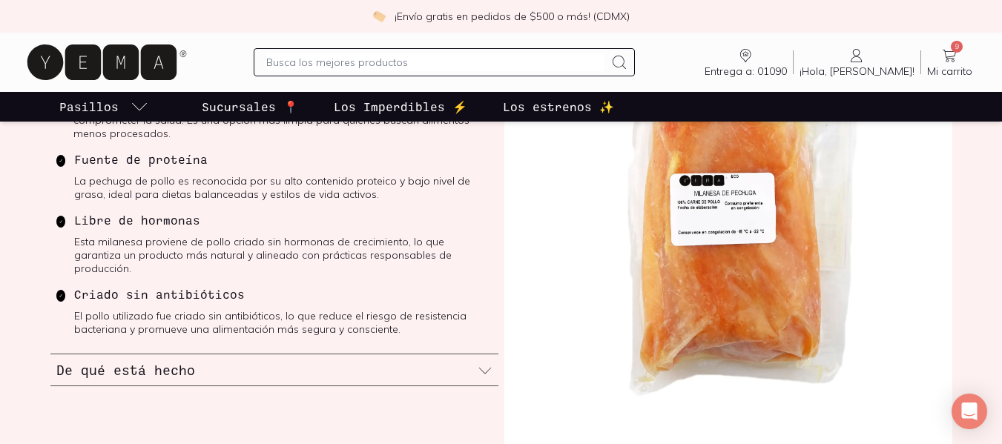
scroll to position [697, 0]
click at [423, 354] on div "De qué está hecho" at bounding box center [274, 370] width 448 height 32
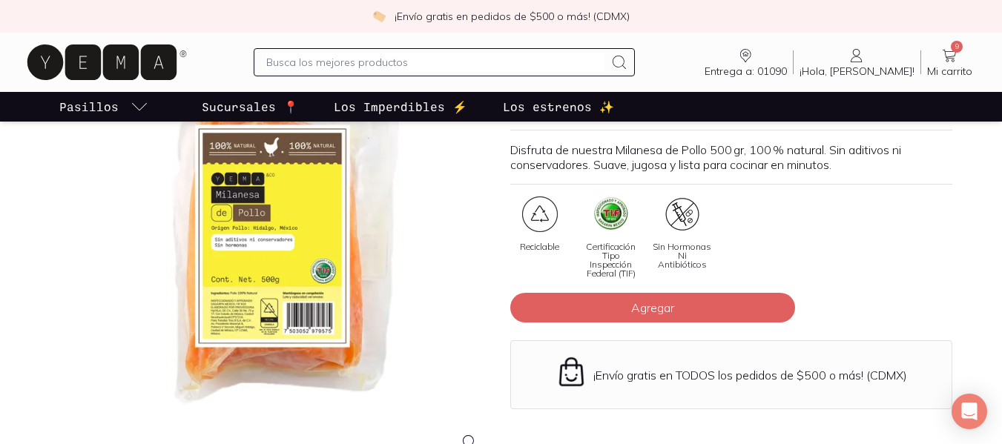
scroll to position [146, 0]
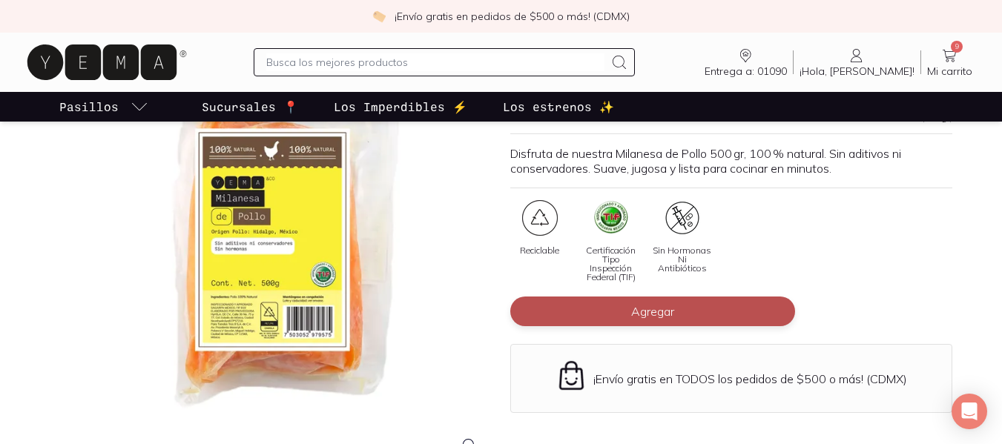
click at [602, 311] on button "Agregar" at bounding box center [652, 312] width 285 height 30
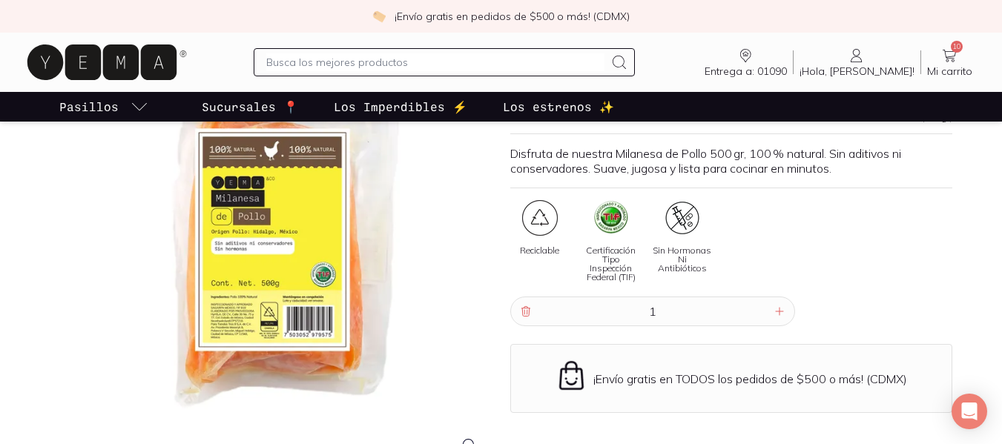
scroll to position [0, 0]
